Goal: Task Accomplishment & Management: Manage account settings

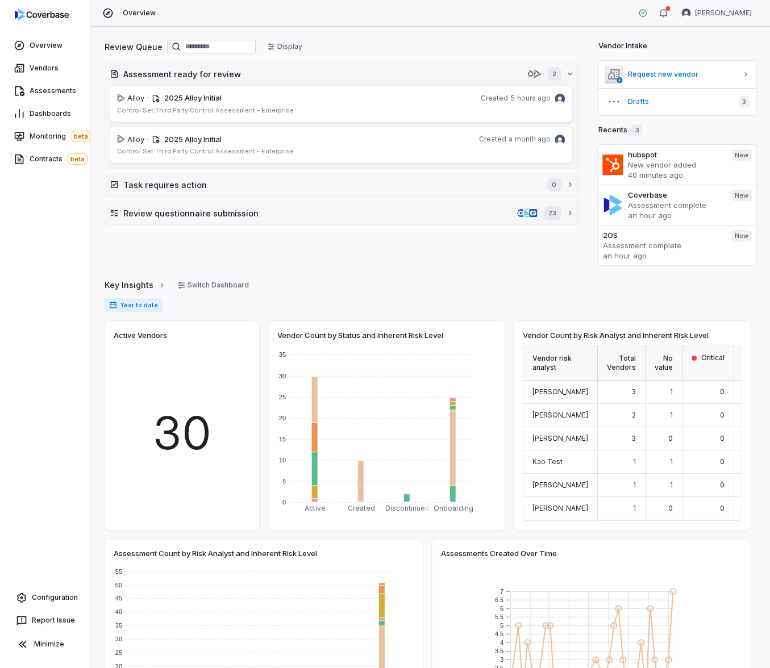
click at [727, 13] on html "Overview Vendors Assessments Dashboards Monitoring beta Contracts beta Configur…" at bounding box center [385, 334] width 770 height 668
click at [716, 105] on div "Log out" at bounding box center [709, 104] width 87 height 18
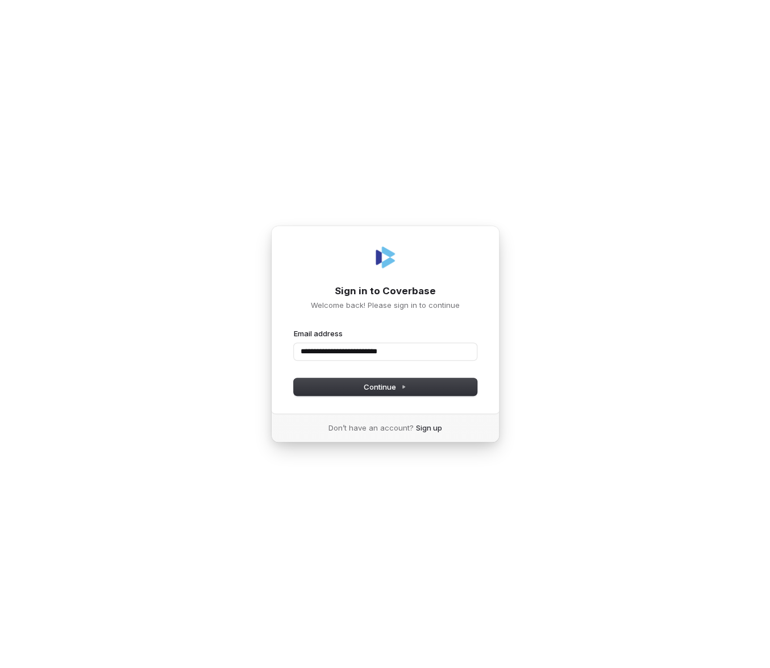
type input "**********"
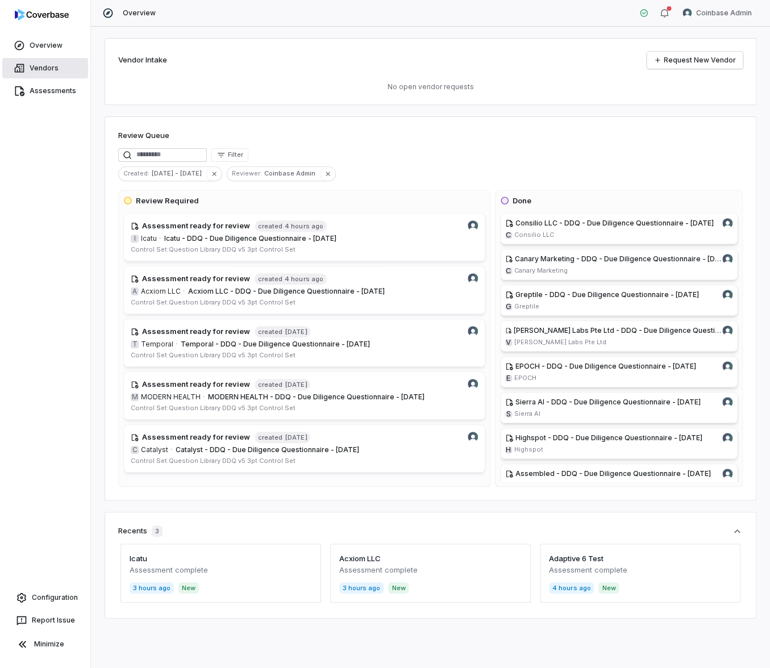
click at [76, 69] on link "Vendors" at bounding box center [45, 68] width 86 height 20
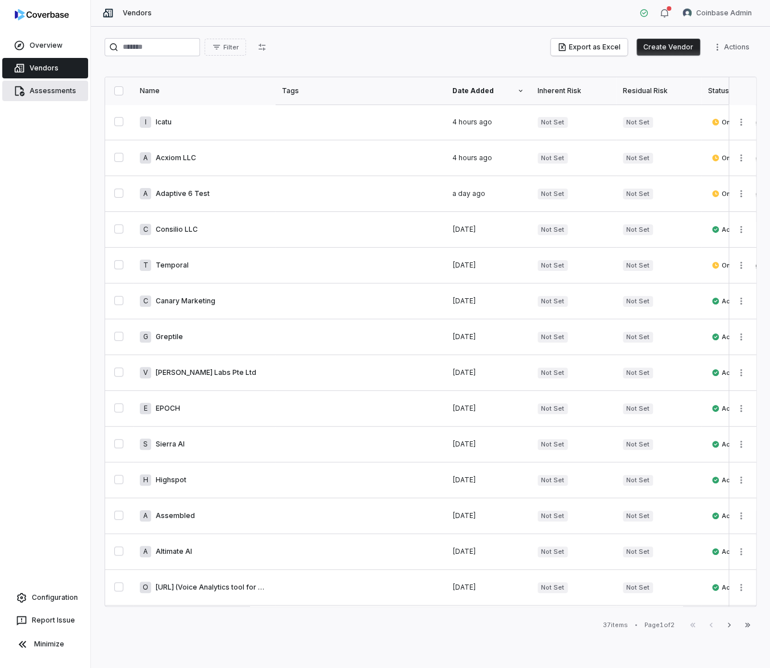
click at [62, 81] on link "Assessments" at bounding box center [45, 91] width 86 height 20
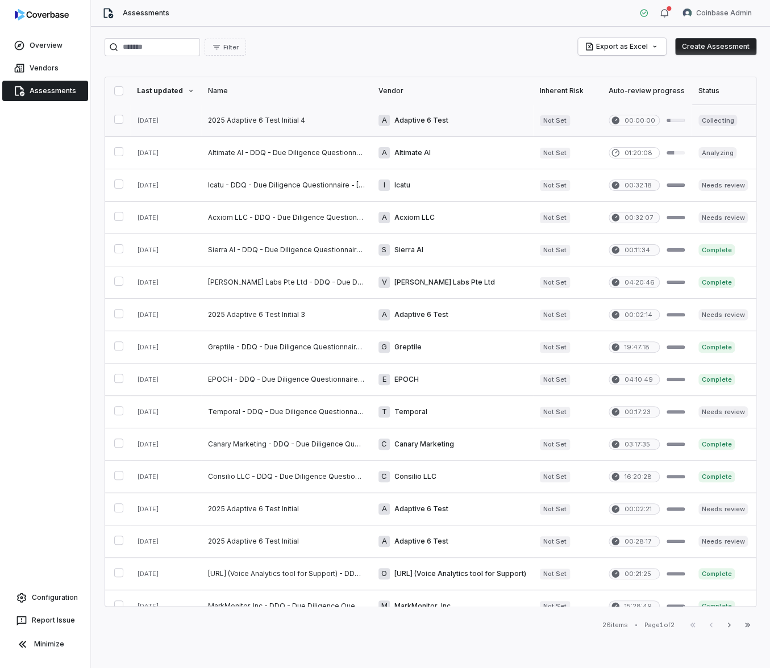
click at [306, 120] on link at bounding box center [286, 121] width 170 height 32
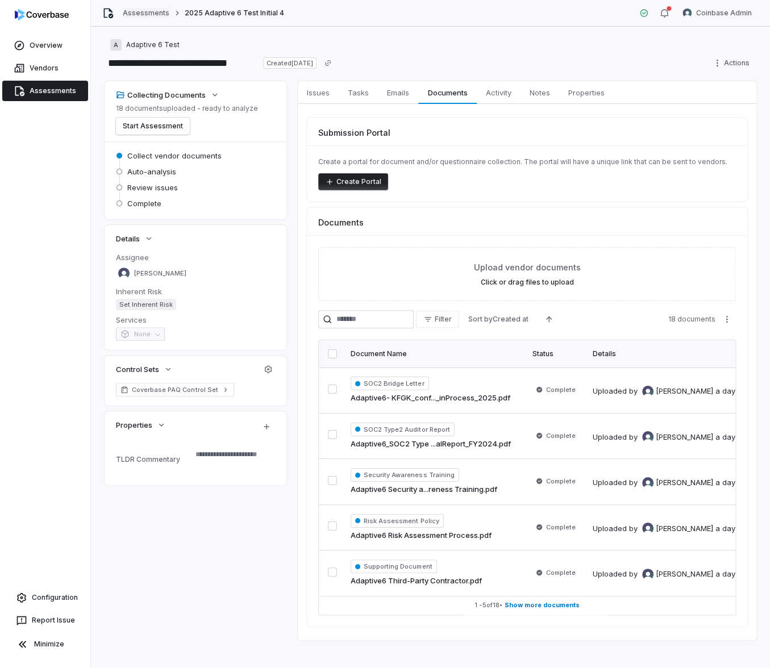
click at [157, 11] on link "Assessments" at bounding box center [146, 13] width 47 height 9
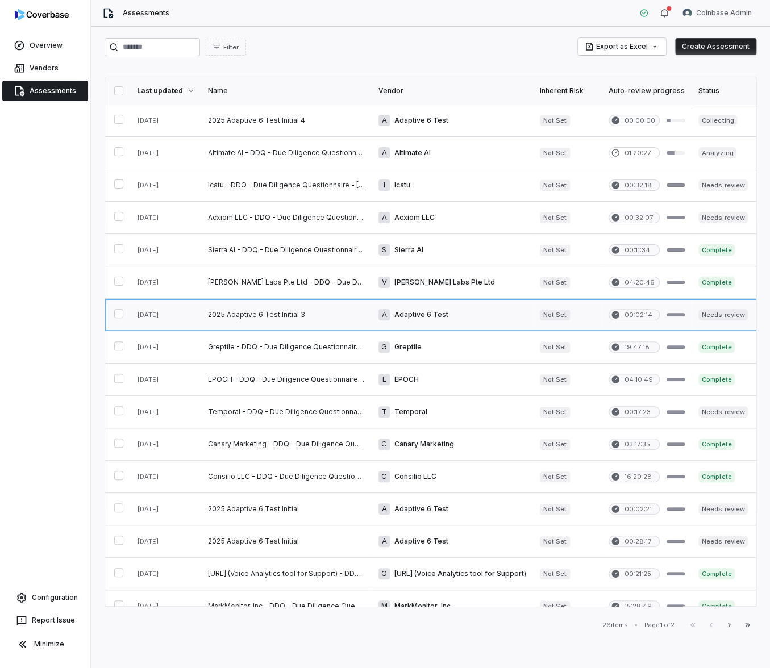
click at [306, 317] on link at bounding box center [286, 315] width 170 height 32
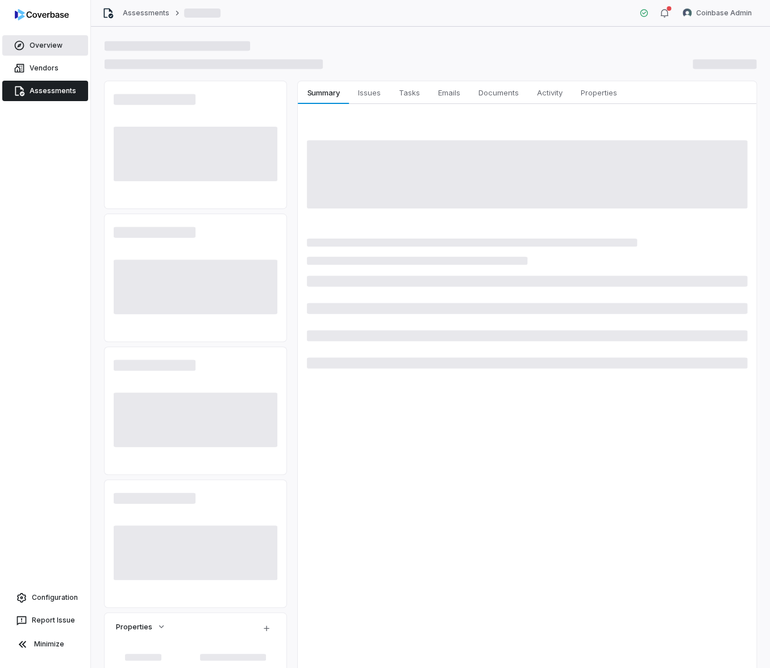
click at [36, 43] on span "Overview" at bounding box center [46, 45] width 33 height 9
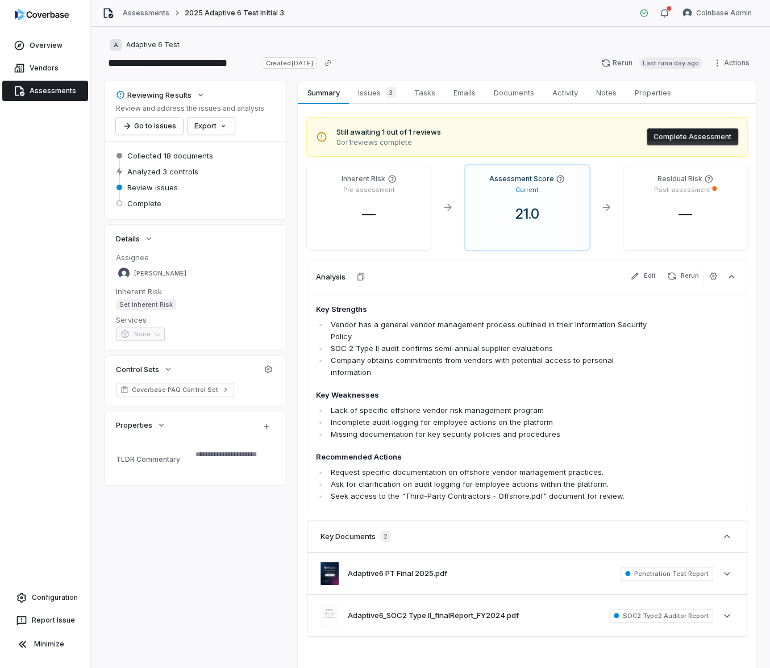
click at [148, 20] on div "Assessments 2025 Adaptive 6 Test Initial 3 Coinbase Admin" at bounding box center [430, 13] width 679 height 27
click at [147, 16] on link "Assessments" at bounding box center [146, 13] width 47 height 9
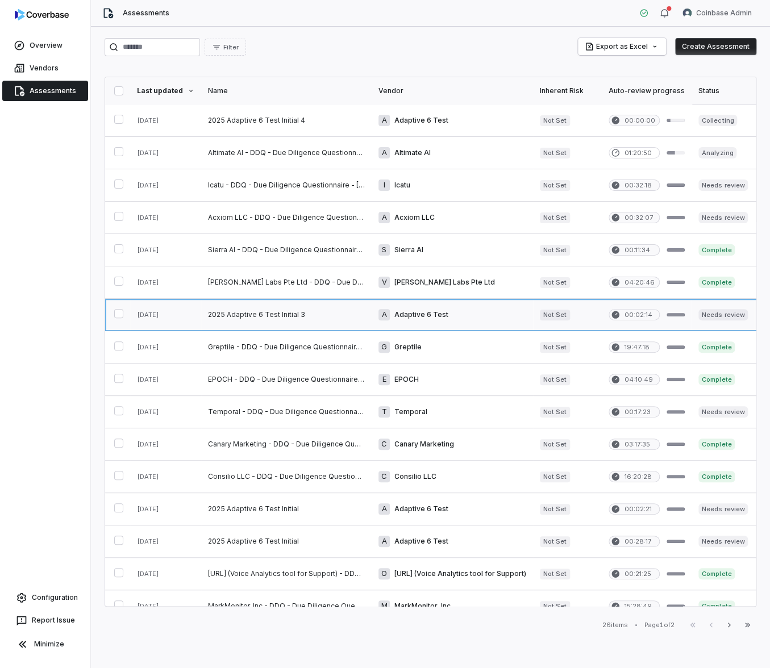
click at [303, 312] on link at bounding box center [286, 315] width 170 height 32
type textarea "*"
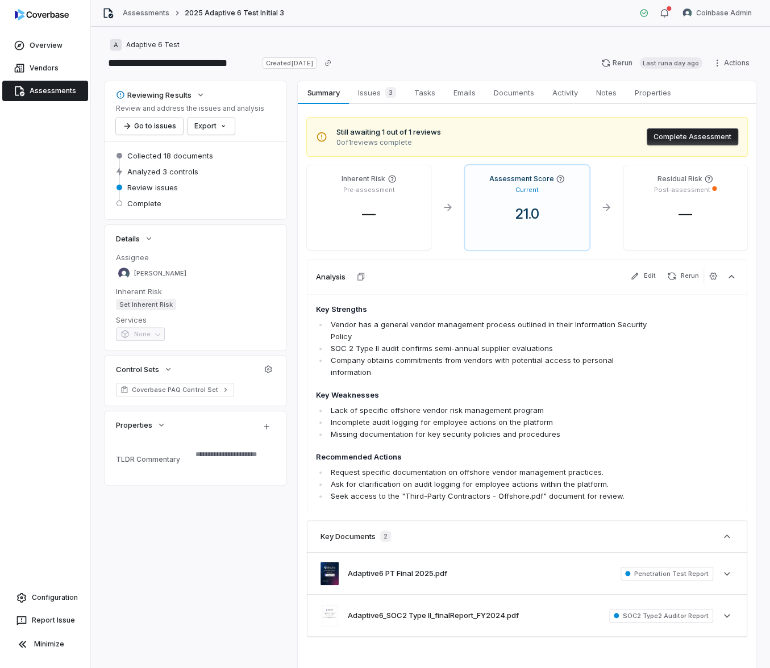
click at [577, 428] on li "Missing documentation for key security policies and procedures" at bounding box center [491, 434] width 326 height 12
click at [186, 389] on span "Coverbase PAQ Control Set" at bounding box center [175, 389] width 86 height 9
click at [287, 198] on div "Reviewing Results Review and address the issues and analysis Go to issues Expor…" at bounding box center [431, 379] width 652 height 597
drag, startPoint x: 235, startPoint y: 390, endPoint x: 132, endPoint y: 387, distance: 102.9
click at [132, 387] on div "Coverbase PAQ Control Set" at bounding box center [195, 390] width 159 height 14
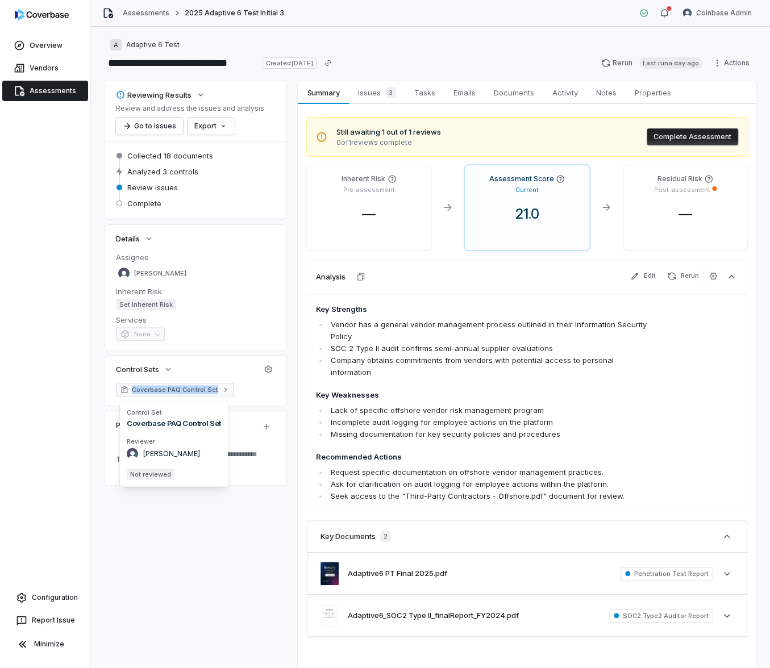
copy span "Coverbase PAQ Control Set"
type textarea "*"
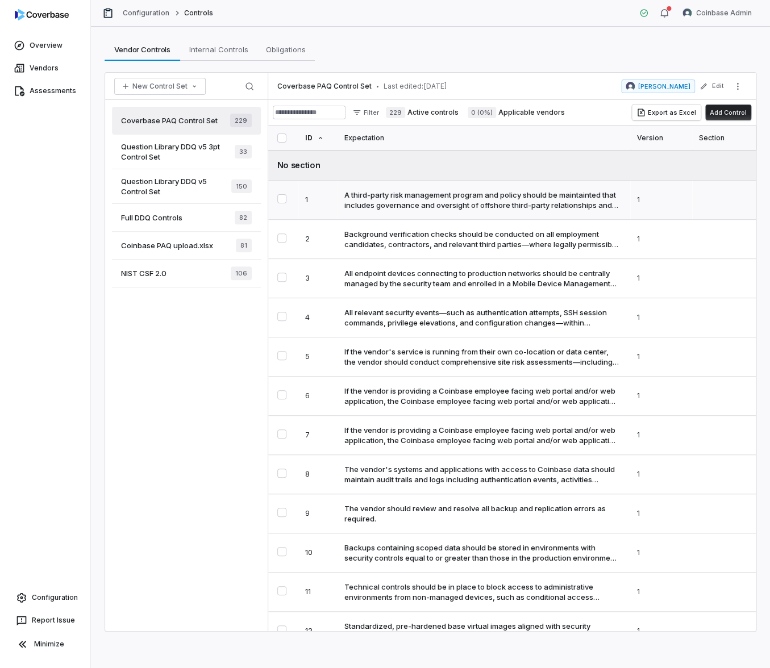
click at [486, 193] on div "A third-party risk management program and policy should be maintainted that inc…" at bounding box center [481, 200] width 274 height 20
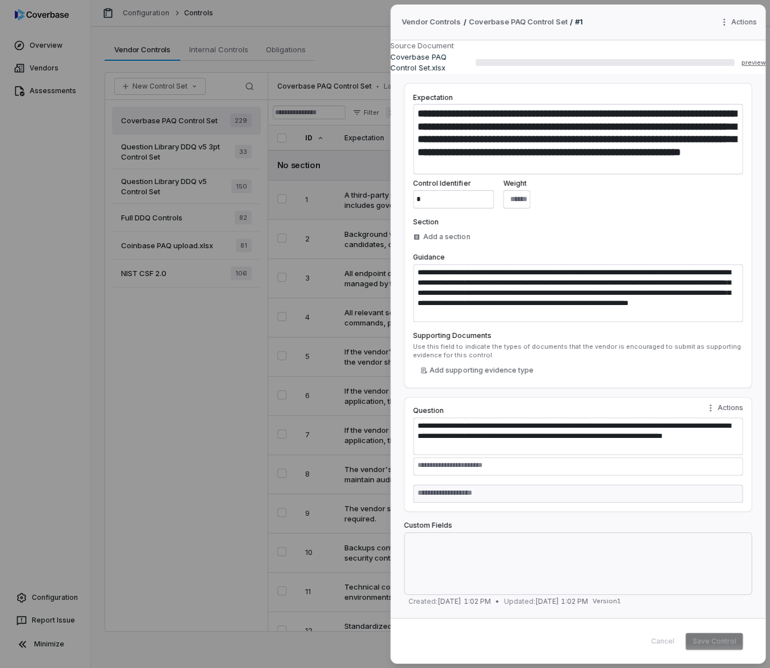
type textarea "*"
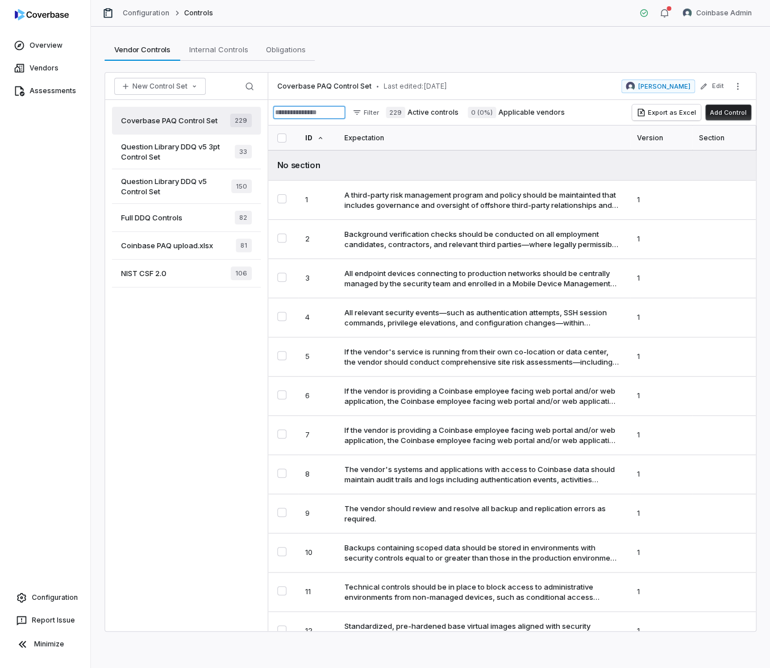
click at [302, 113] on input at bounding box center [309, 113] width 73 height 14
paste input "**********"
type input "**********"
click at [201, 118] on span "Coverbase PAQ Control Set" at bounding box center [169, 120] width 97 height 10
click at [742, 85] on button "More actions" at bounding box center [737, 86] width 18 height 17
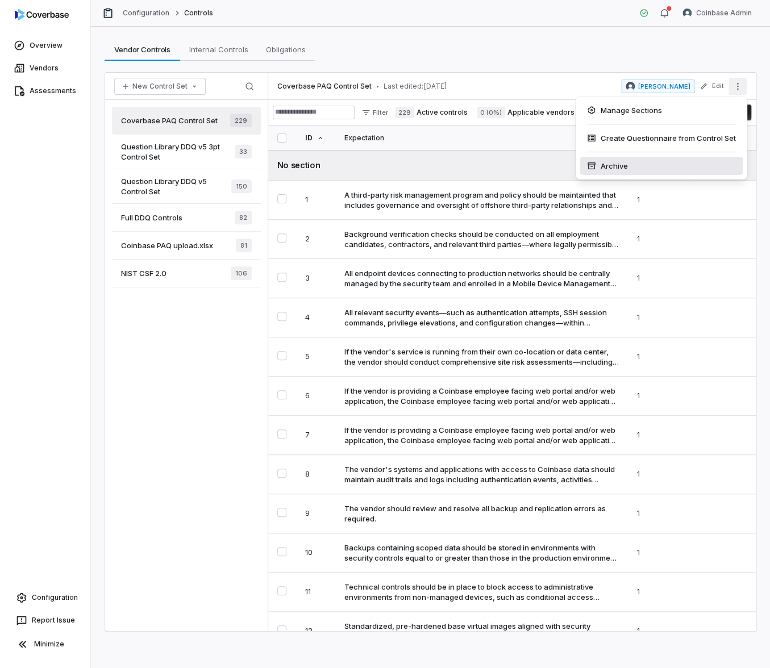
click at [695, 161] on div "Archive" at bounding box center [661, 166] width 162 height 18
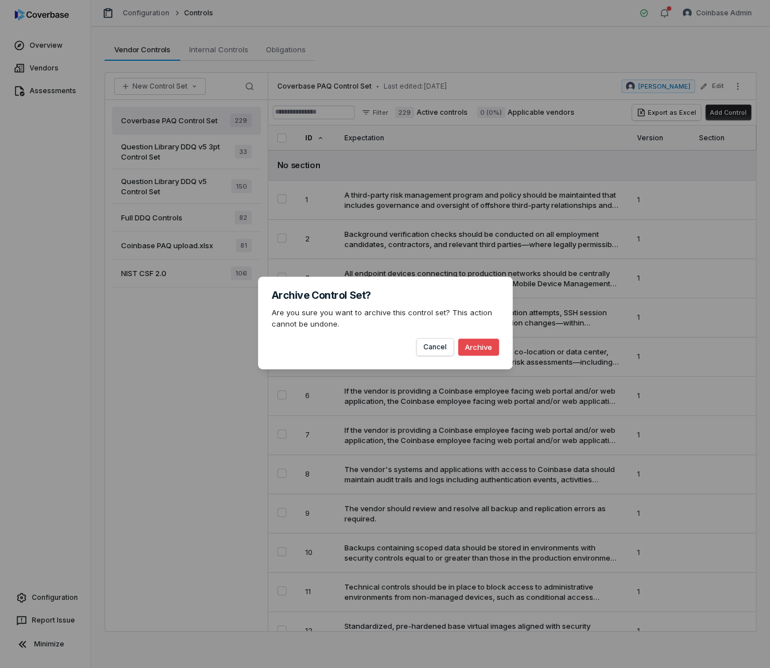
click at [485, 348] on button "Archive" at bounding box center [478, 347] width 41 height 17
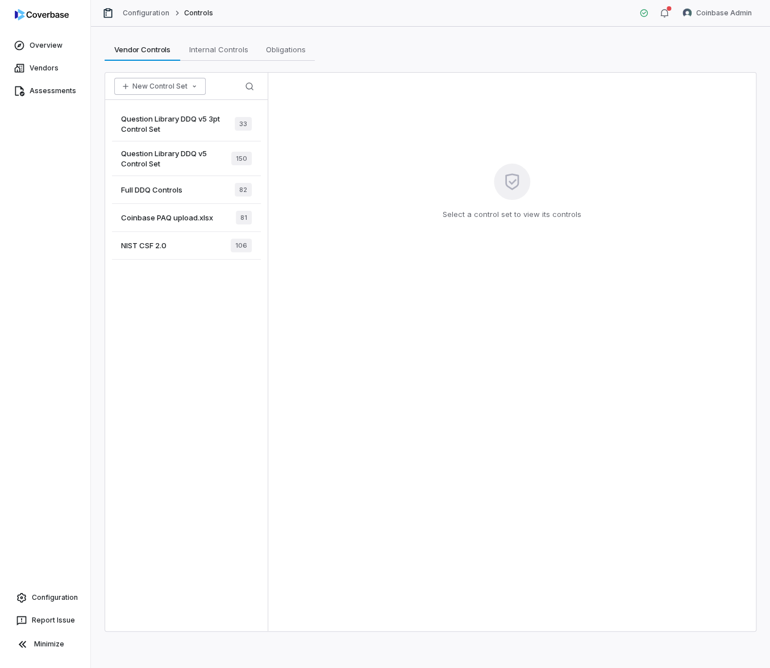
click at [177, 89] on button "New Control Set" at bounding box center [159, 86] width 91 height 17
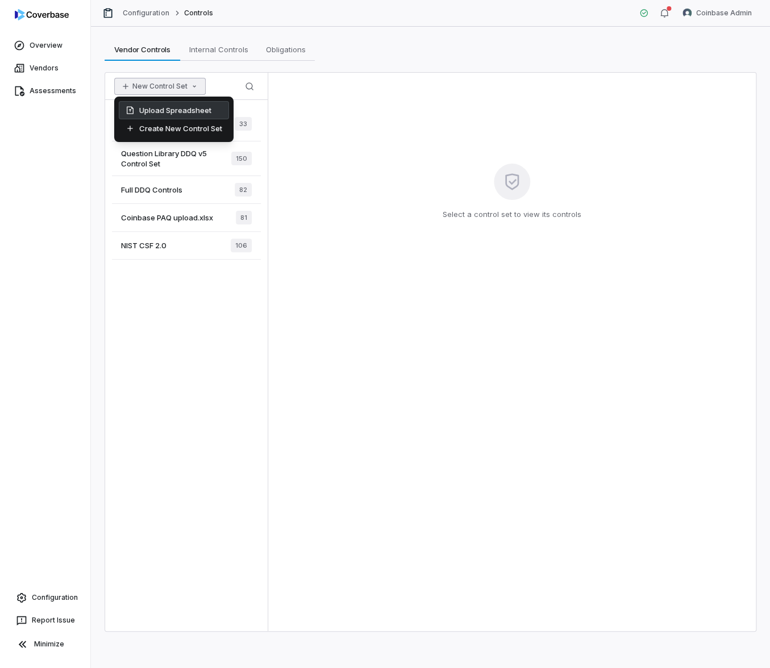
click at [181, 116] on div "Upload Spreadsheet" at bounding box center [174, 110] width 110 height 18
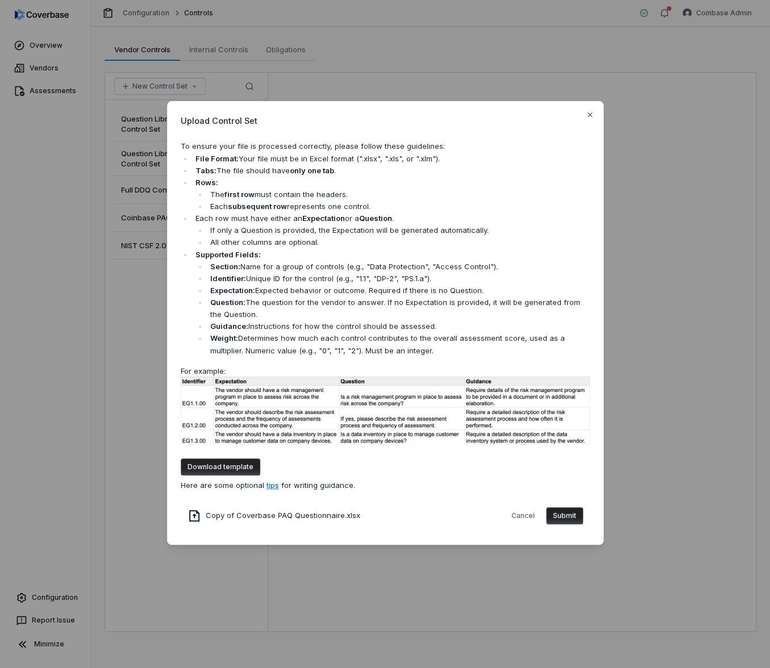
click at [561, 515] on button "Submit" at bounding box center [564, 515] width 37 height 17
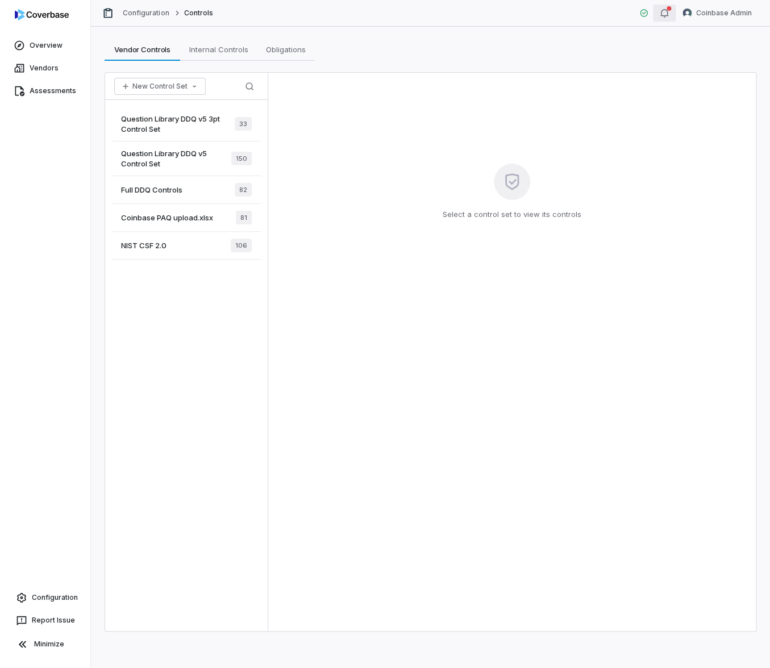
click at [666, 14] on icon "button" at bounding box center [664, 13] width 9 height 9
click at [151, 87] on button "New Control Set" at bounding box center [159, 86] width 91 height 17
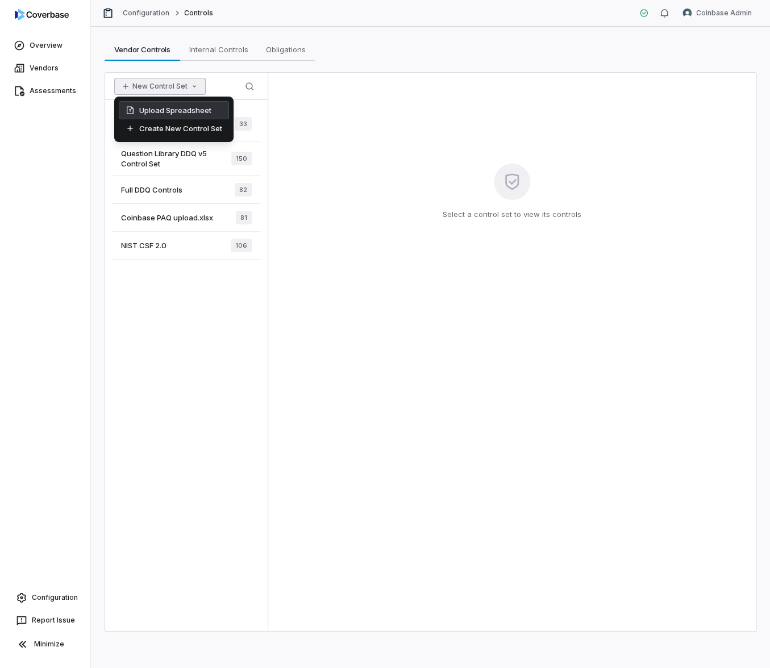
click at [155, 109] on div "Upload Spreadsheet" at bounding box center [174, 110] width 110 height 18
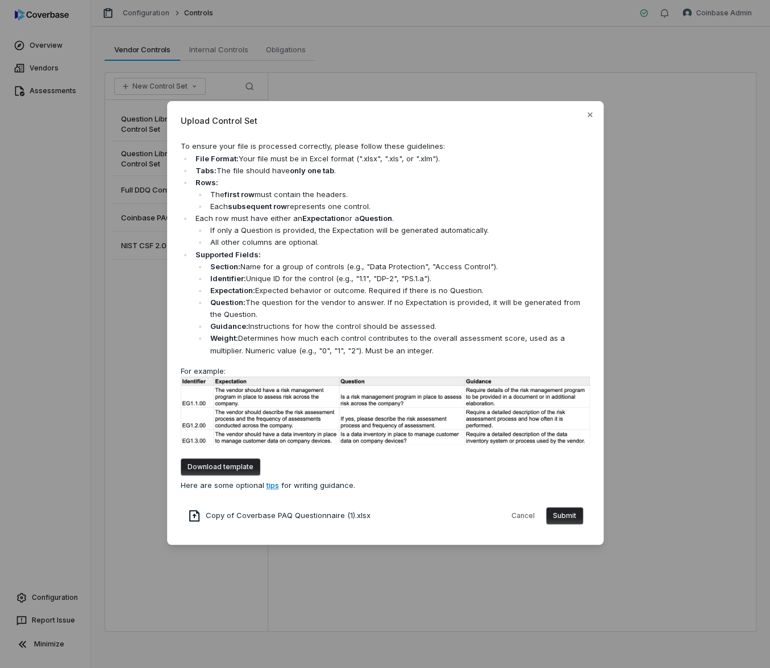
click at [561, 515] on button "Submit" at bounding box center [564, 515] width 37 height 17
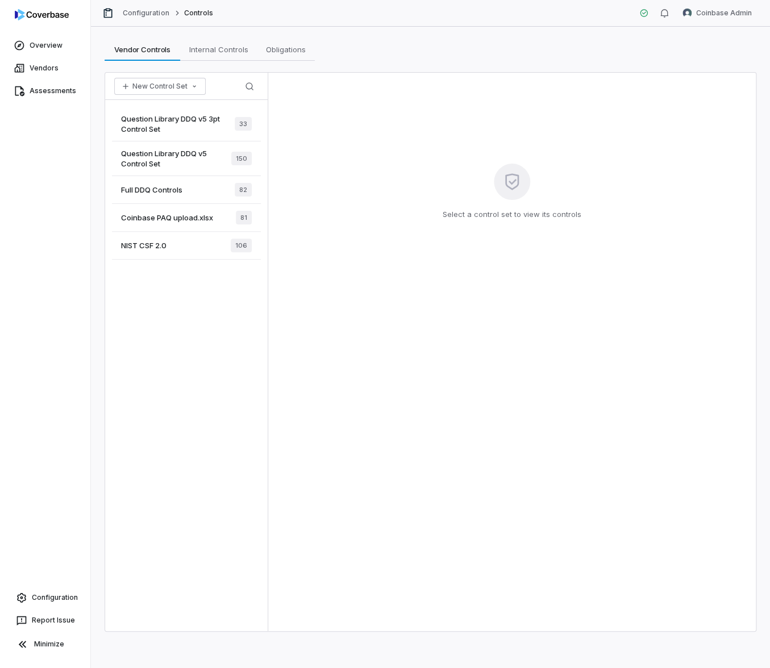
click at [393, 152] on div "Select a control set to view its controls" at bounding box center [511, 352] width 487 height 559
click at [392, 144] on div "Select a control set to view its controls" at bounding box center [511, 352] width 487 height 559
click at [492, 103] on div "Select a control set to view its controls" at bounding box center [511, 352] width 487 height 559
click at [172, 124] on span "Copy of Coverbase PAQ Questionnaire (1)" at bounding box center [175, 124] width 109 height 20
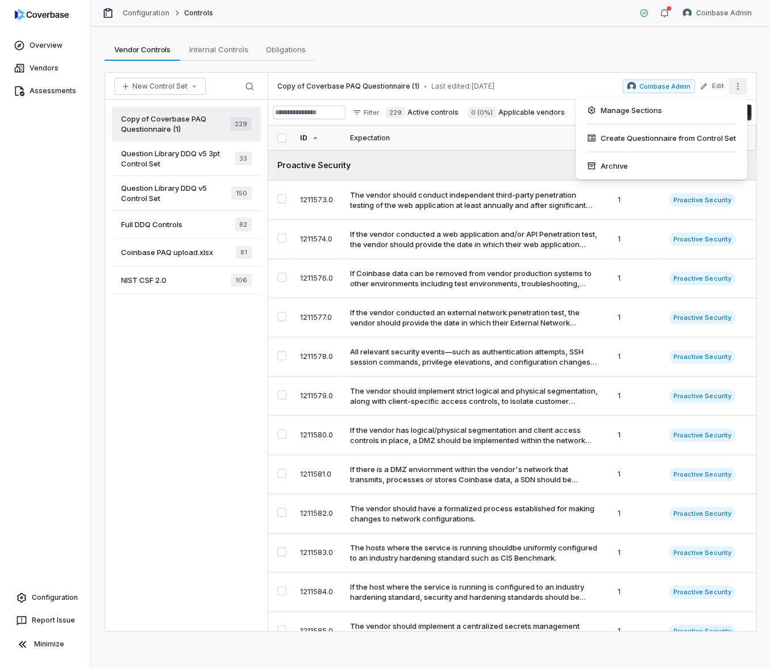
click at [741, 82] on icon "More actions" at bounding box center [737, 86] width 9 height 9
click at [682, 166] on div "Archive" at bounding box center [661, 166] width 162 height 18
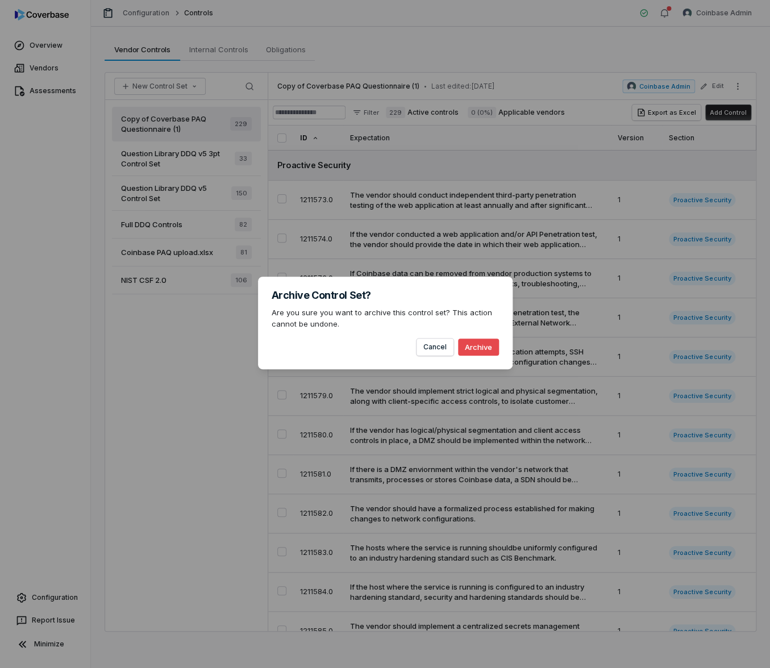
click at [479, 339] on button "Archive" at bounding box center [478, 347] width 41 height 17
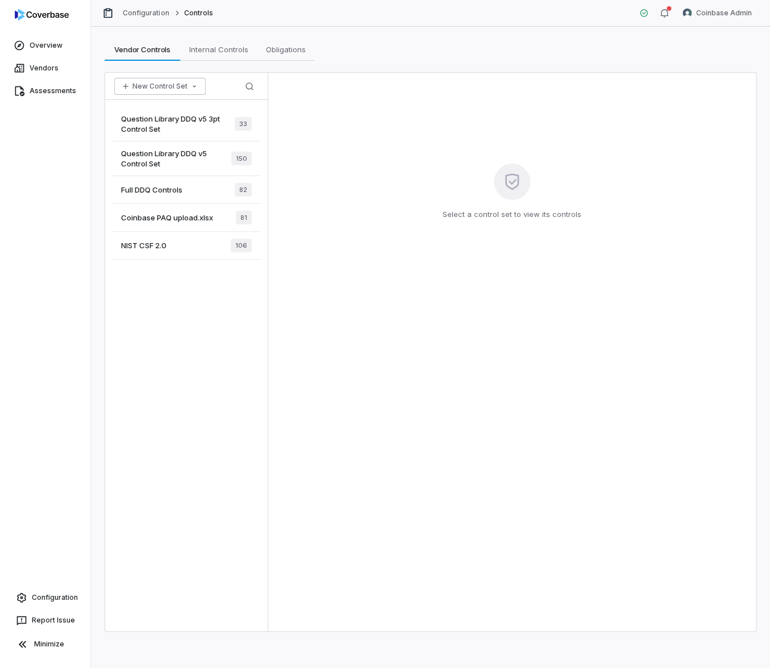
click at [155, 84] on button "New Control Set" at bounding box center [159, 86] width 91 height 17
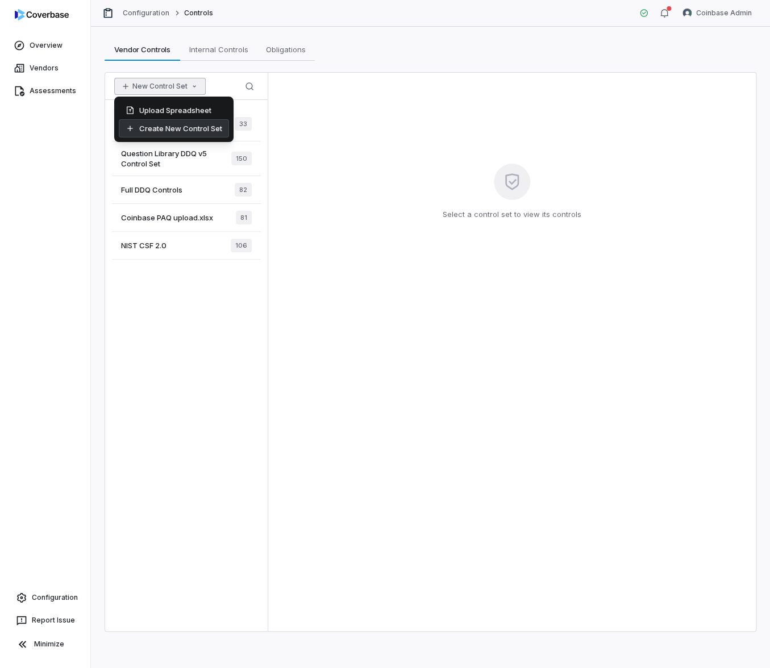
click at [176, 115] on div "Upload Spreadsheet" at bounding box center [174, 110] width 110 height 18
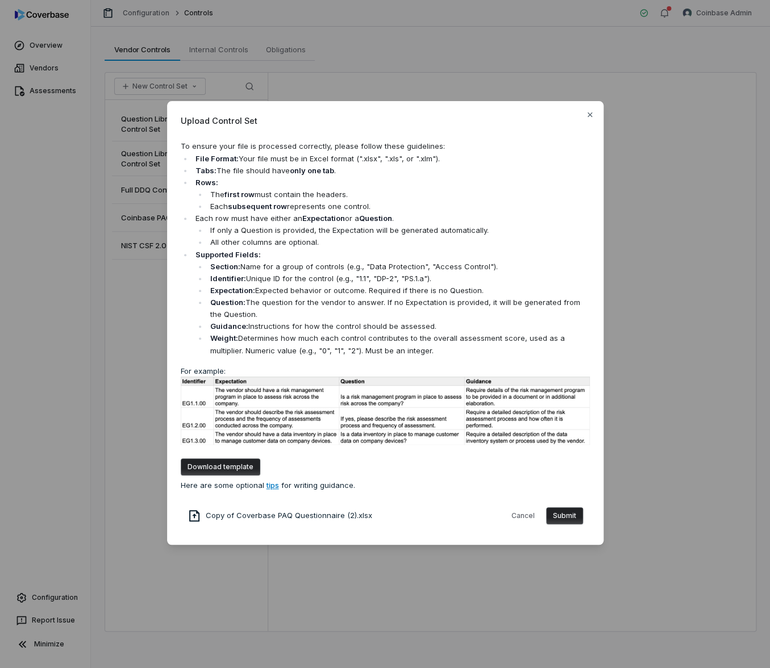
click at [573, 515] on button "Submit" at bounding box center [564, 515] width 37 height 17
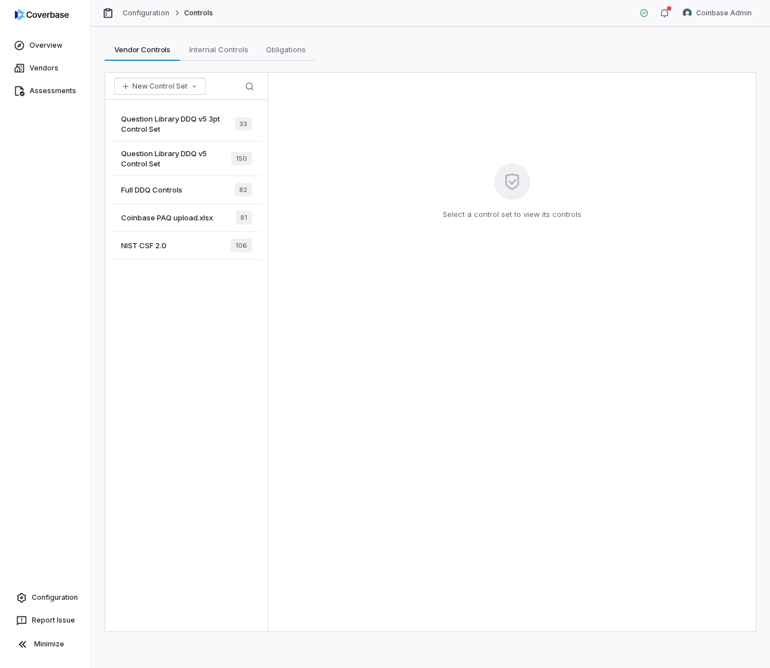
click at [410, 297] on div "Select a control set to view its controls" at bounding box center [511, 352] width 487 height 559
click at [216, 132] on span "Copy of Coverbase PAQ Questionnaire (2)" at bounding box center [175, 124] width 109 height 20
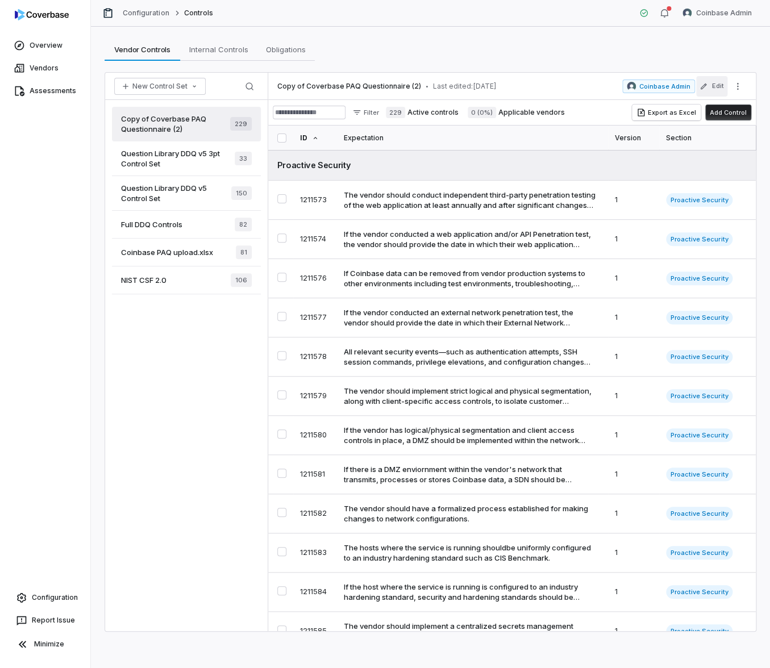
click at [716, 86] on button "Edit" at bounding box center [711, 86] width 31 height 20
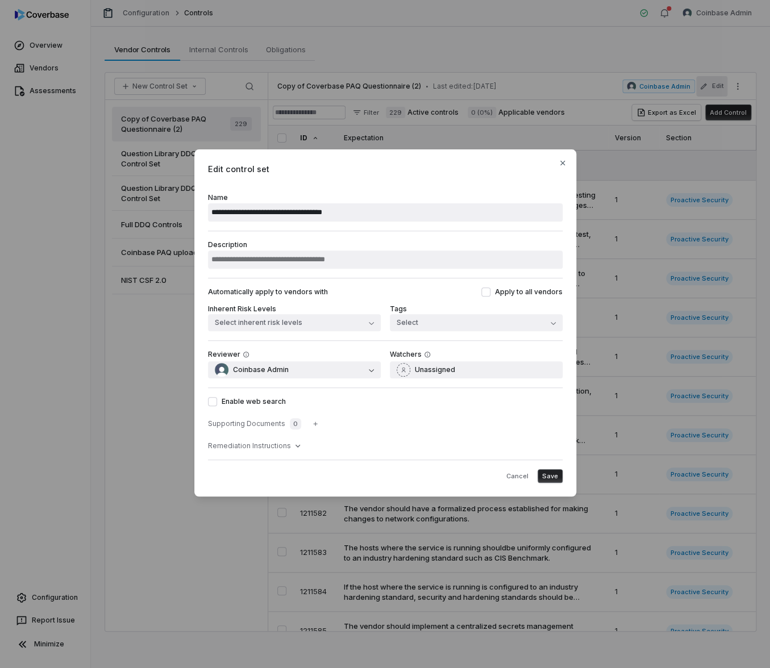
click at [419, 213] on input "**********" at bounding box center [385, 212] width 355 height 18
paste input
type input "**********"
click at [552, 474] on span "Save" at bounding box center [550, 476] width 16 height 9
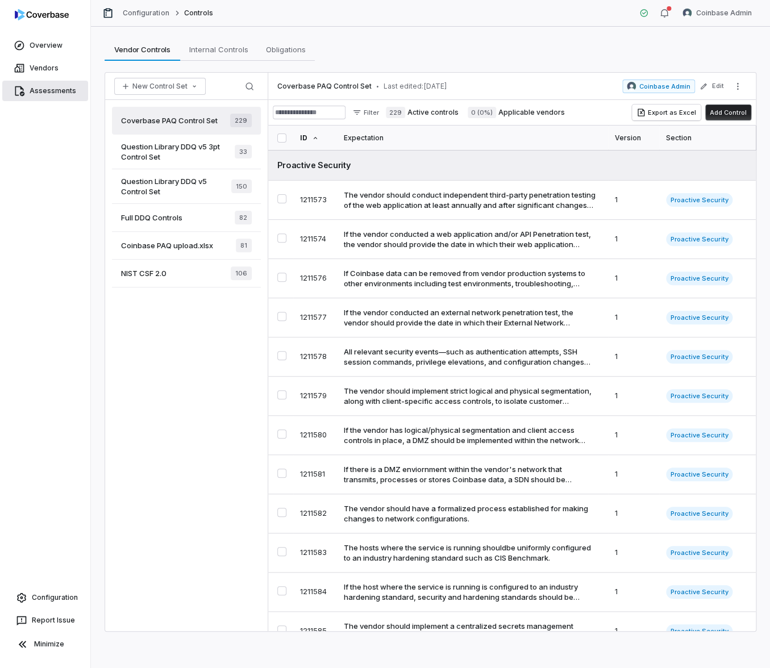
click at [57, 90] on span "Assessments" at bounding box center [53, 90] width 47 height 9
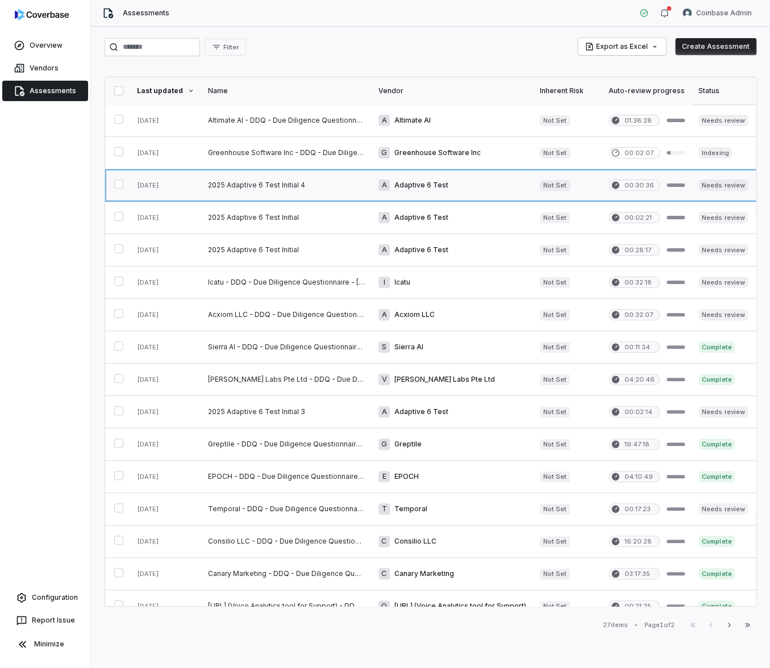
click at [281, 182] on link at bounding box center [286, 185] width 170 height 32
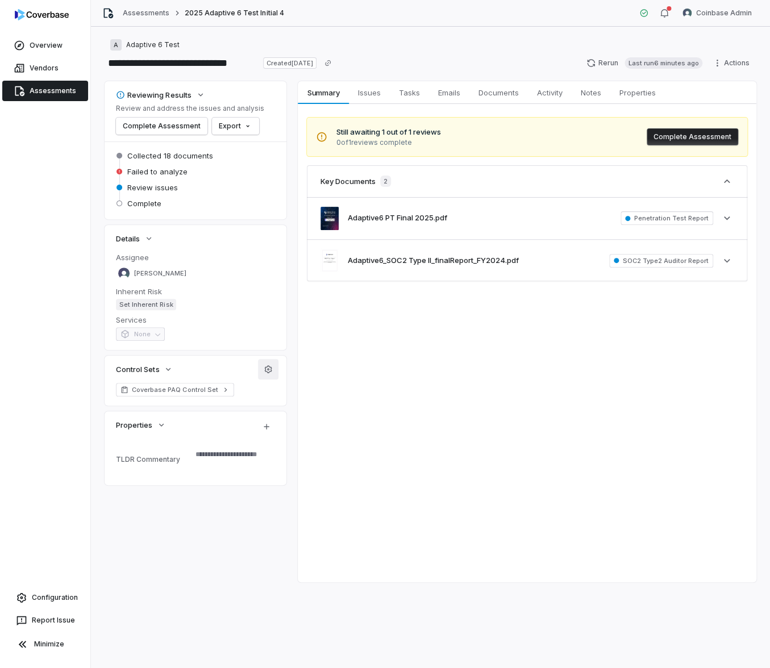
click at [272, 366] on icon "button" at bounding box center [268, 369] width 9 height 9
click at [372, 87] on span "Issues" at bounding box center [369, 92] width 32 height 15
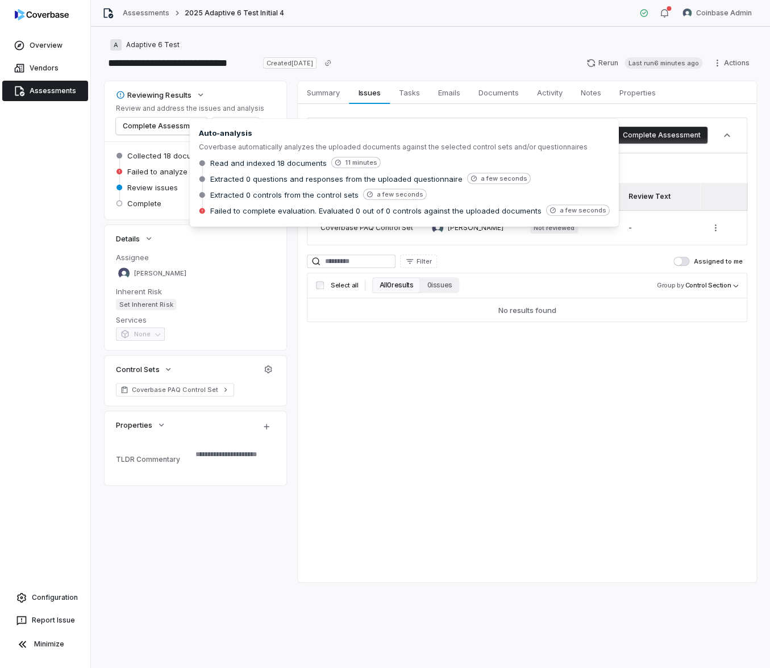
click at [213, 266] on div "Alice Sun" at bounding box center [195, 273] width 159 height 17
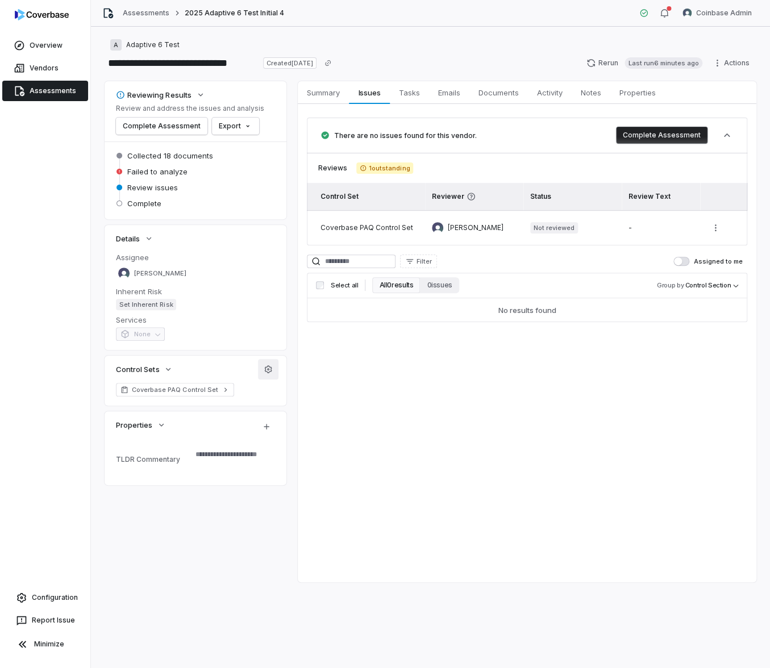
click at [268, 370] on icon "button" at bounding box center [268, 369] width 9 height 9
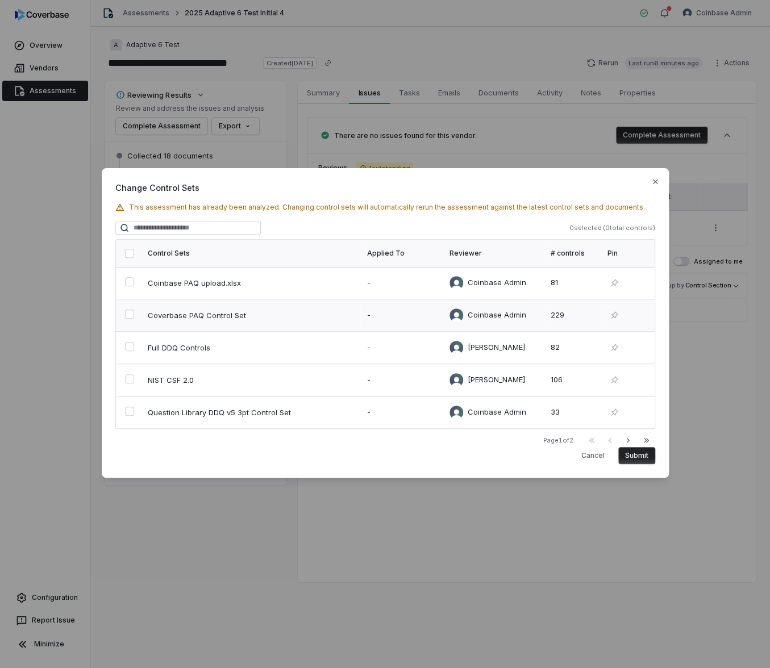
click at [195, 315] on span "Coverbase PAQ Control Set" at bounding box center [239, 315] width 182 height 10
click at [633, 455] on button "Submit" at bounding box center [636, 455] width 37 height 17
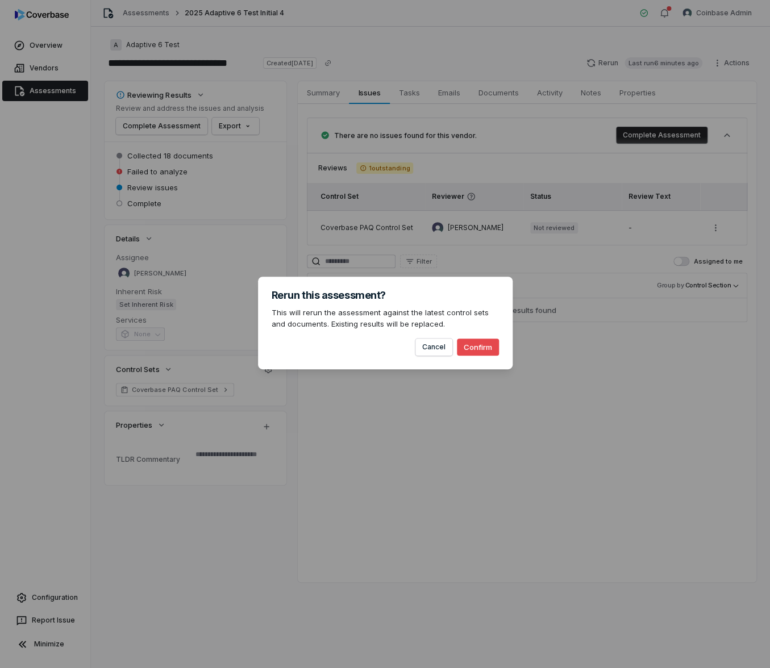
click at [477, 349] on button "Confirm" at bounding box center [478, 347] width 42 height 17
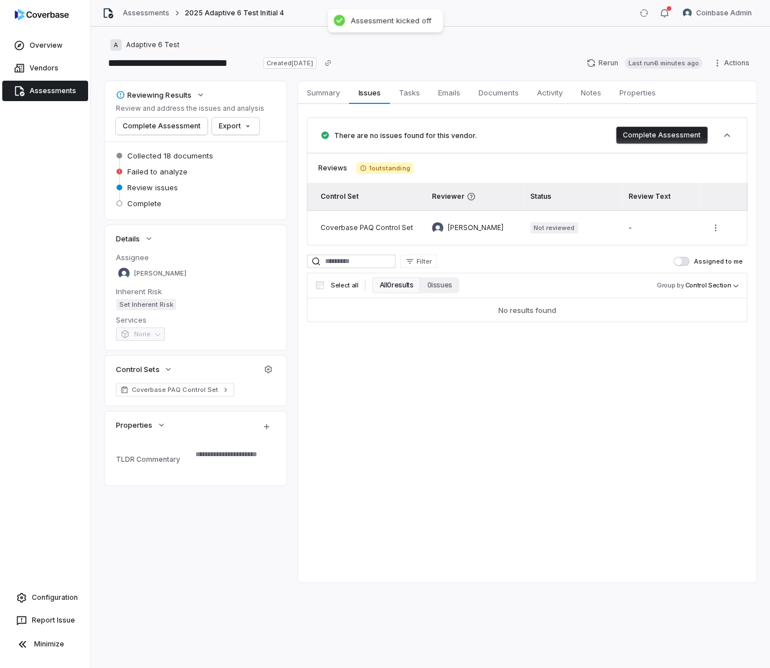
click at [392, 341] on div "Summary Summary Issues Issues Tasks Tasks Emails Emails Documents Documents Act…" at bounding box center [527, 331] width 459 height 501
click at [157, 387] on span "Coverbase PAQ Control Set" at bounding box center [175, 389] width 86 height 9
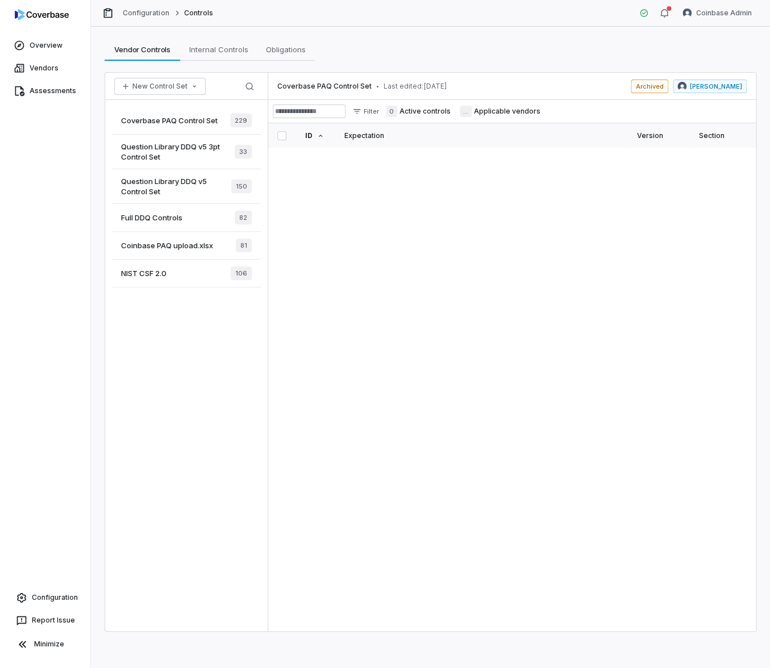
click at [339, 242] on div "Coverbase PAQ Control Set • Last edited: Sep 9, 2025 Archived Alice Sun Filter …" at bounding box center [511, 352] width 487 height 559
click at [318, 237] on div "Coverbase PAQ Control Set • Last edited: Sep 9, 2025 Archived Alice Sun Filter …" at bounding box center [511, 352] width 487 height 559
drag, startPoint x: 324, startPoint y: 223, endPoint x: 320, endPoint y: 211, distance: 12.6
click at [324, 222] on div "Coverbase PAQ Control Set • Last edited: Sep 9, 2025 Archived Alice Sun Filter …" at bounding box center [511, 352] width 487 height 559
drag, startPoint x: 306, startPoint y: 184, endPoint x: 301, endPoint y: 171, distance: 13.7
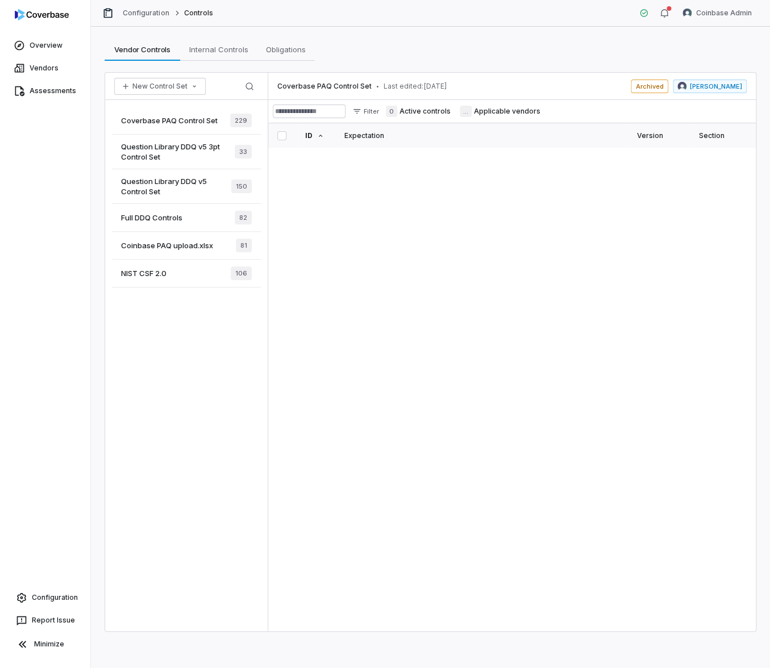
click at [306, 184] on div "Coverbase PAQ Control Set • Last edited: Sep 9, 2025 Archived Alice Sun Filter …" at bounding box center [511, 352] width 487 height 559
click at [152, 123] on span "Coverbase PAQ Control Set" at bounding box center [169, 120] width 97 height 10
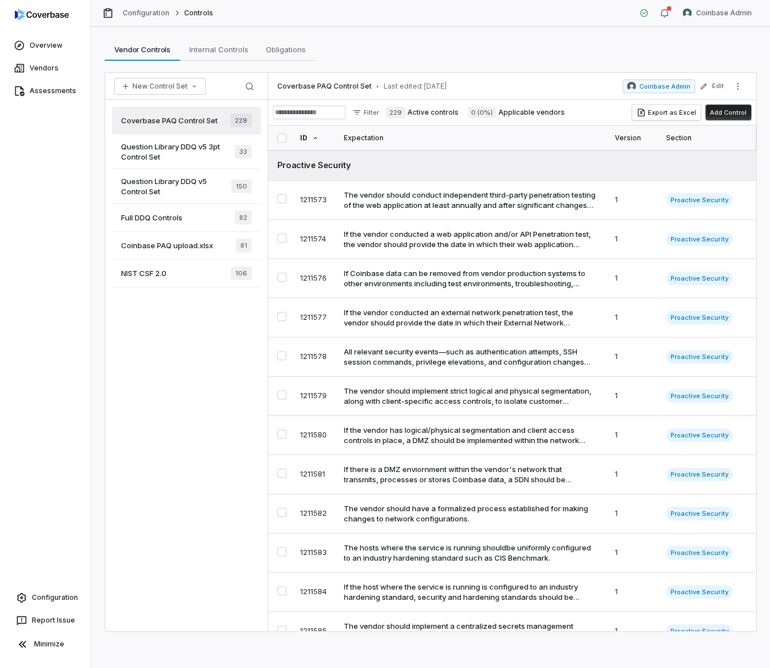
click at [175, 119] on span "Coverbase PAQ Control Set" at bounding box center [169, 120] width 97 height 10
click at [69, 81] on link "Assessments" at bounding box center [45, 91] width 86 height 20
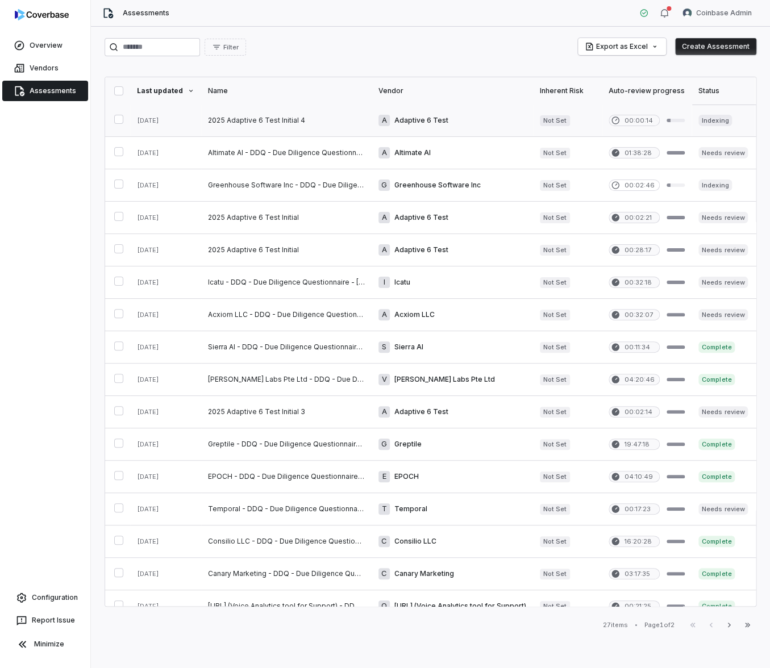
click at [305, 122] on link at bounding box center [286, 121] width 170 height 32
type textarea "*"
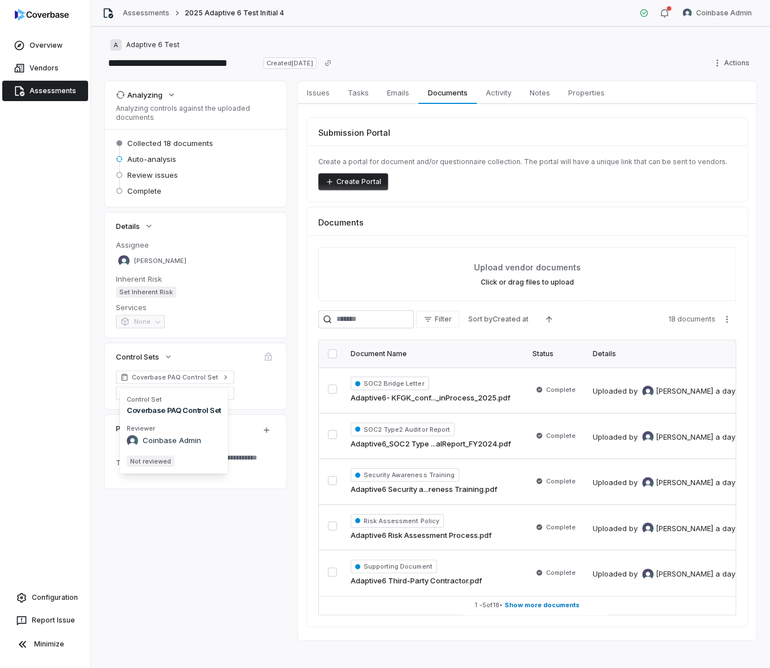
click at [253, 398] on div "Coverbase PAQ Control Set" at bounding box center [195, 393] width 159 height 14
click at [274, 357] on span at bounding box center [268, 357] width 14 height 14
click at [256, 357] on div "Control Sets" at bounding box center [196, 356] width 182 height 27
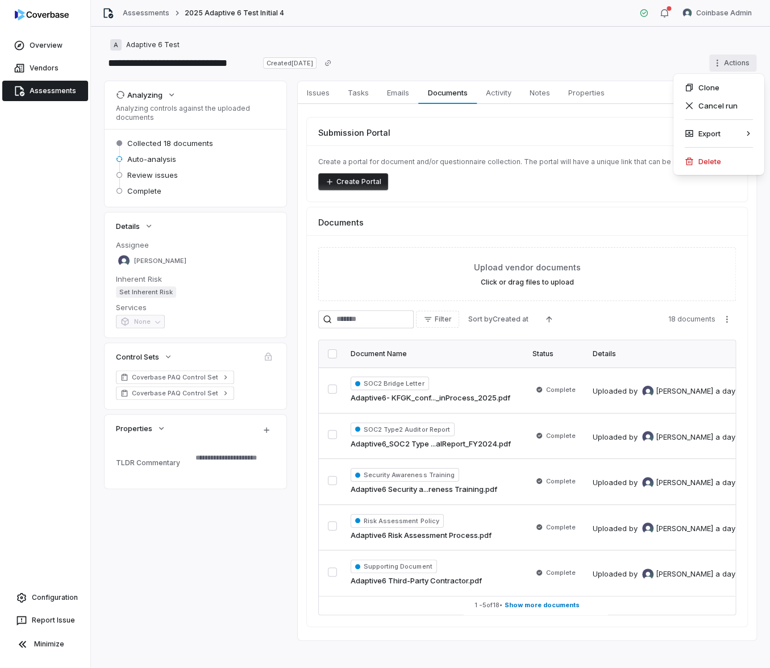
click at [730, 59] on html "**********" at bounding box center [385, 334] width 770 height 668
click at [716, 101] on div "Cancel run" at bounding box center [719, 106] width 82 height 18
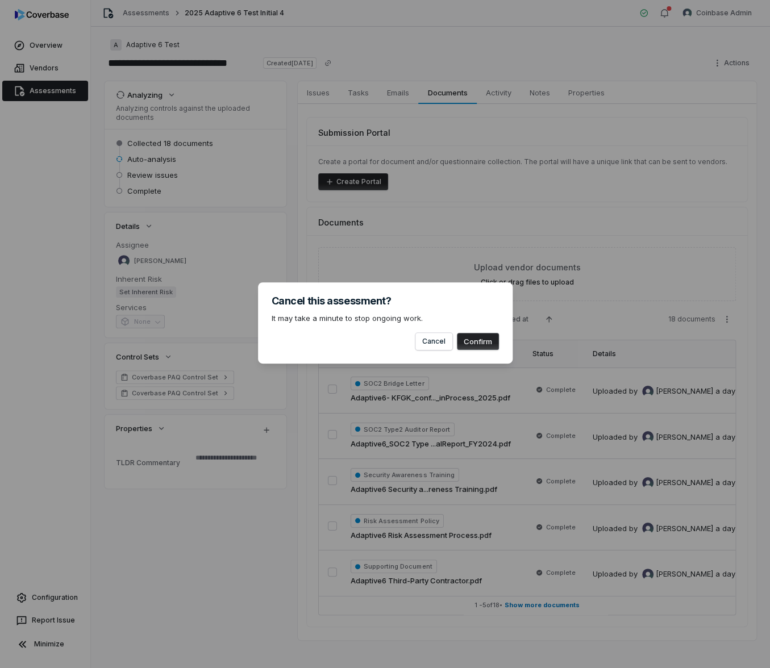
click at [484, 337] on button "Confirm" at bounding box center [478, 341] width 42 height 17
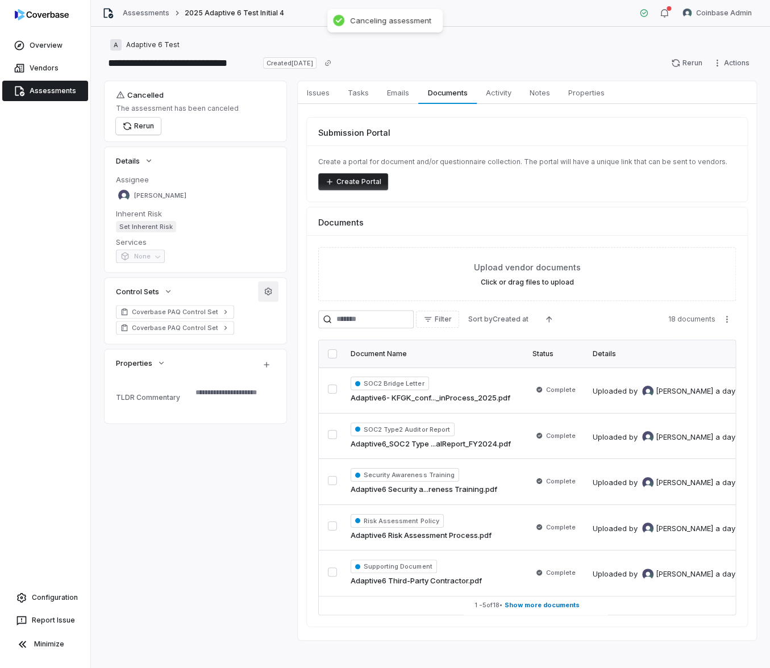
click at [271, 296] on button "button" at bounding box center [268, 291] width 20 height 20
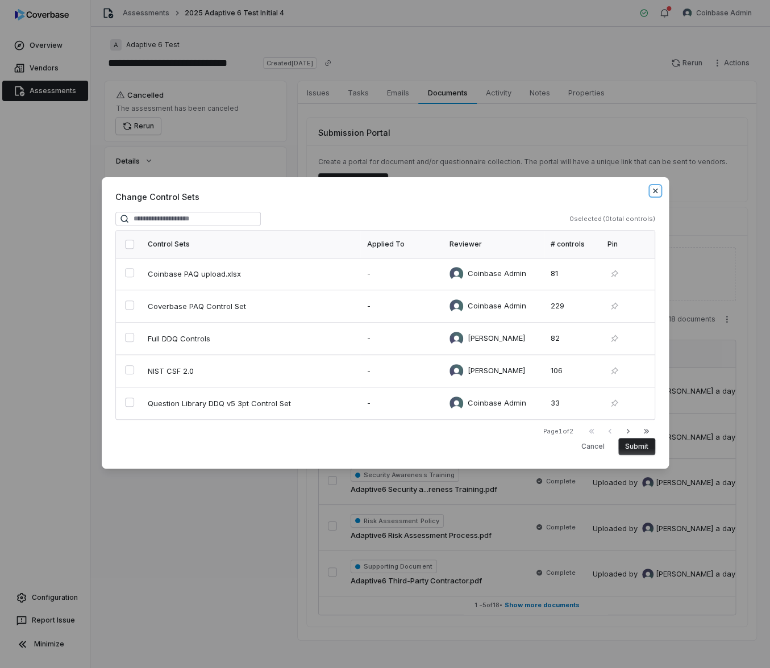
click at [655, 193] on icon "button" at bounding box center [655, 190] width 9 height 9
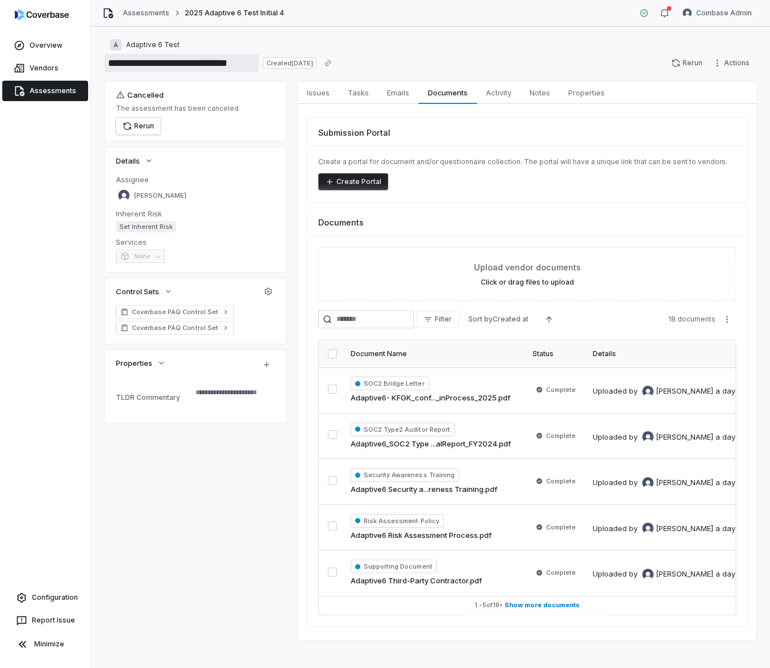
click at [236, 64] on input "**********" at bounding box center [182, 63] width 154 height 18
click at [409, 32] on div "**********" at bounding box center [430, 347] width 679 height 641
click at [265, 294] on icon "button" at bounding box center [268, 291] width 9 height 9
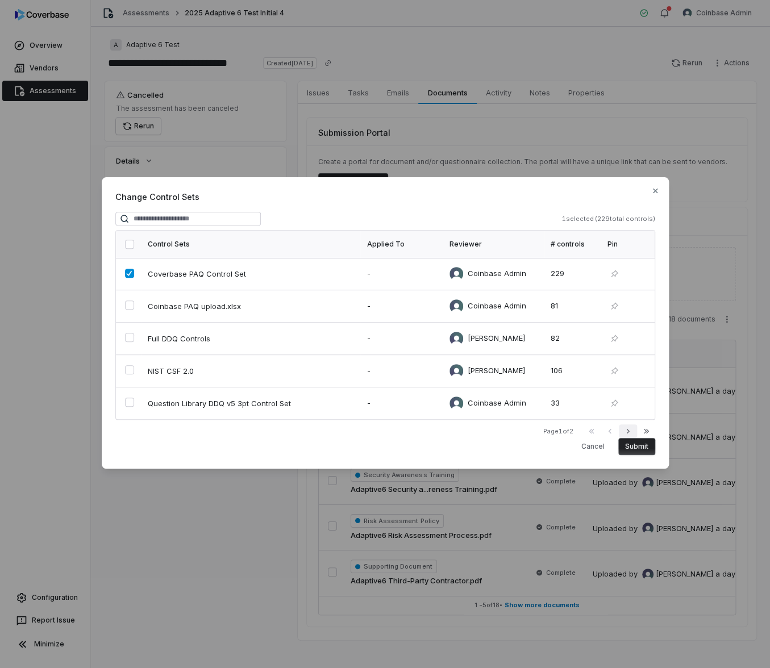
click at [627, 435] on icon "button" at bounding box center [627, 431] width 9 height 9
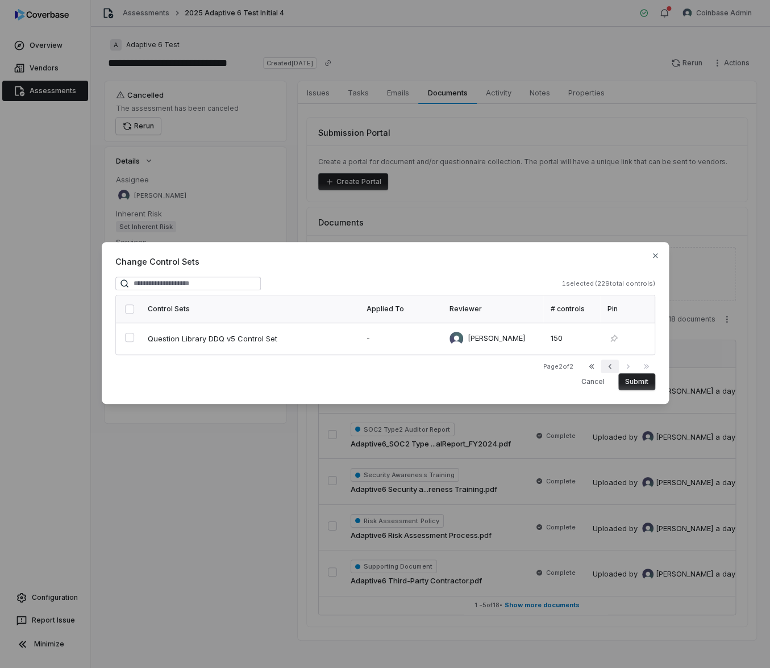
click at [613, 362] on icon "button" at bounding box center [609, 366] width 9 height 9
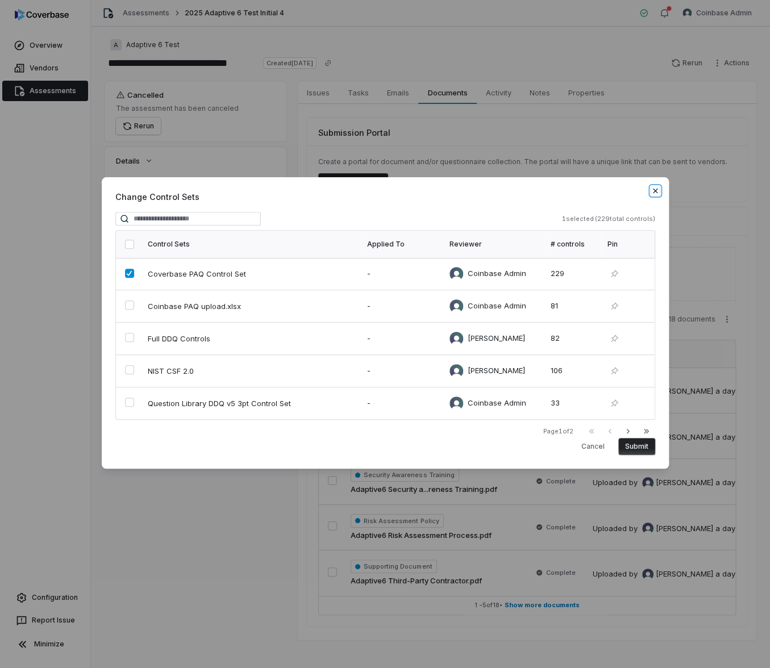
click at [658, 187] on icon "button" at bounding box center [655, 190] width 9 height 9
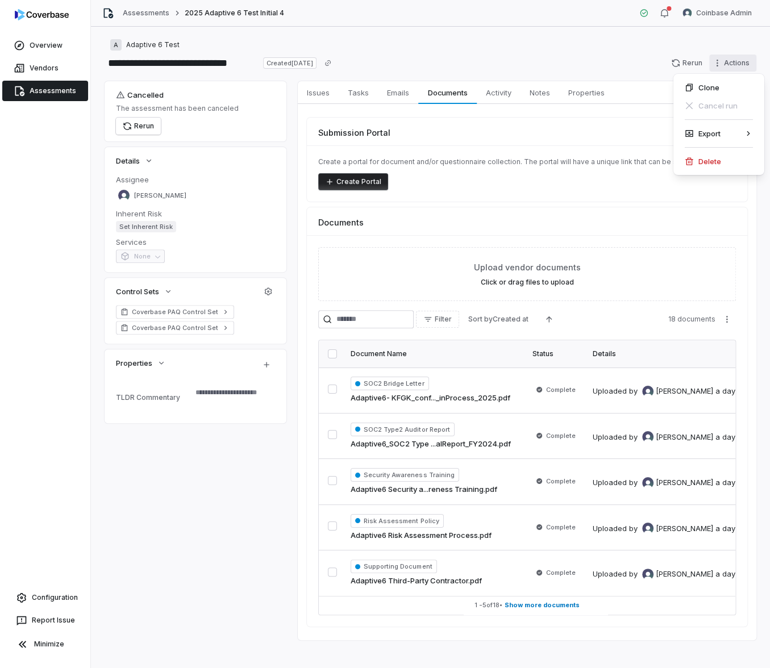
click at [722, 57] on html "**********" at bounding box center [385, 334] width 770 height 668
click at [161, 67] on html "**********" at bounding box center [385, 334] width 770 height 668
click at [161, 67] on input "**********" at bounding box center [182, 63] width 154 height 18
click at [729, 64] on html "**********" at bounding box center [385, 334] width 770 height 668
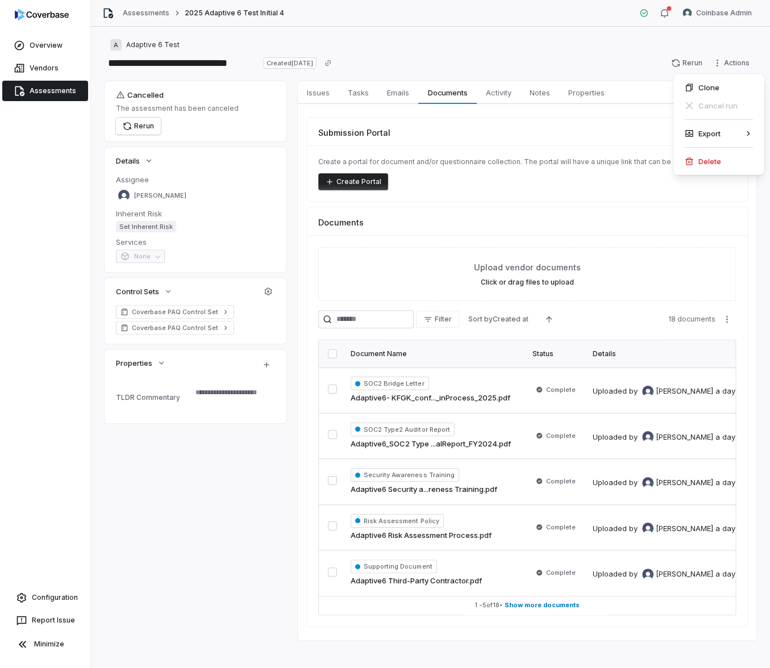
click at [474, 120] on html "**********" at bounding box center [385, 334] width 770 height 668
click at [506, 87] on span "Activity" at bounding box center [498, 92] width 35 height 15
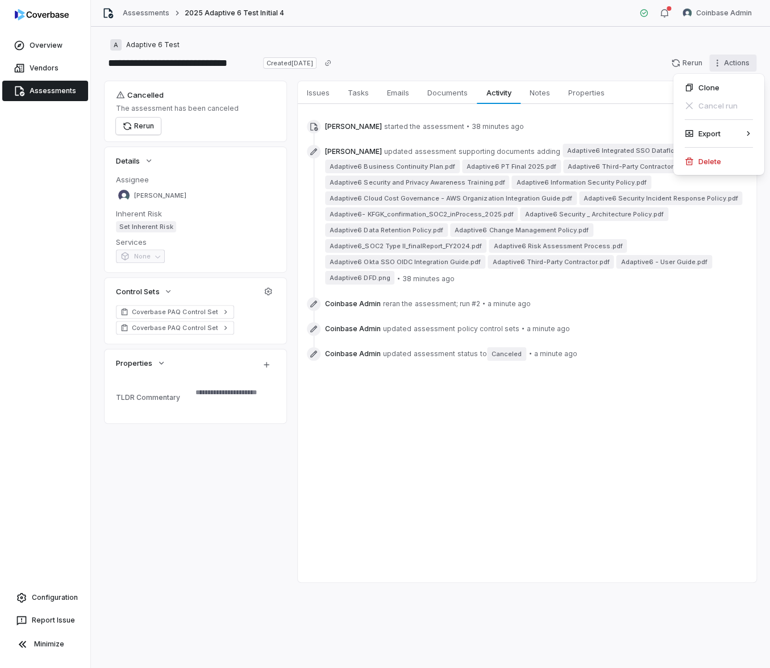
click at [728, 68] on html "**********" at bounding box center [385, 334] width 770 height 668
click at [718, 156] on div "Delete" at bounding box center [719, 161] width 82 height 18
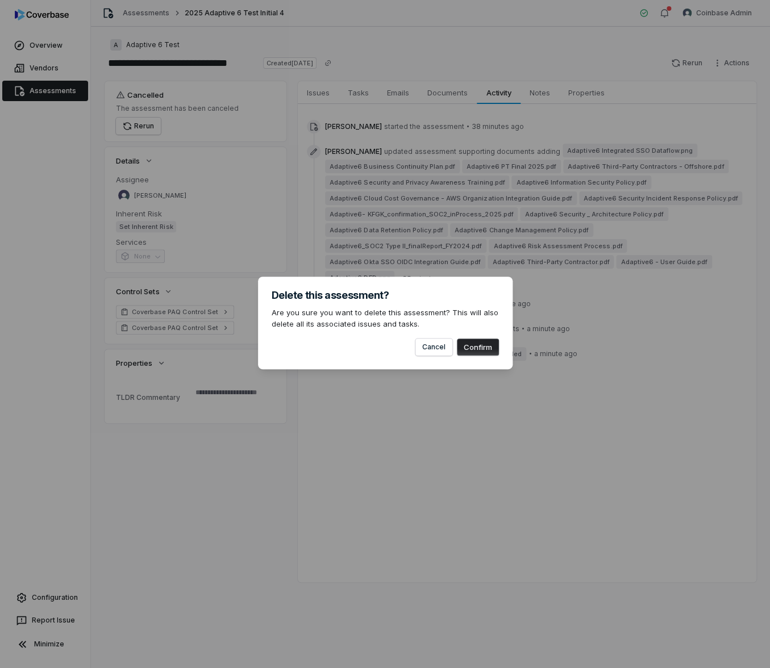
click at [473, 353] on button "Confirm" at bounding box center [478, 347] width 42 height 17
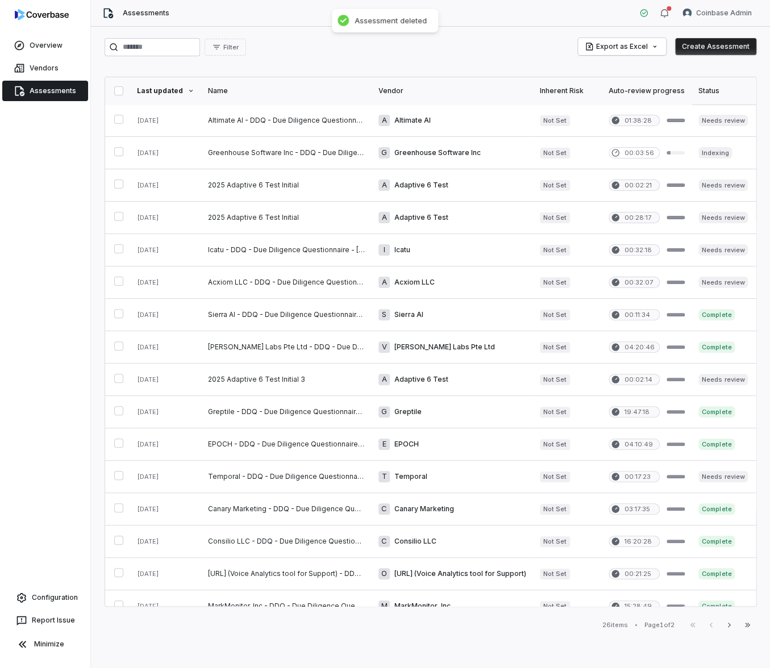
click at [706, 45] on button "Create Assessment" at bounding box center [715, 46] width 81 height 17
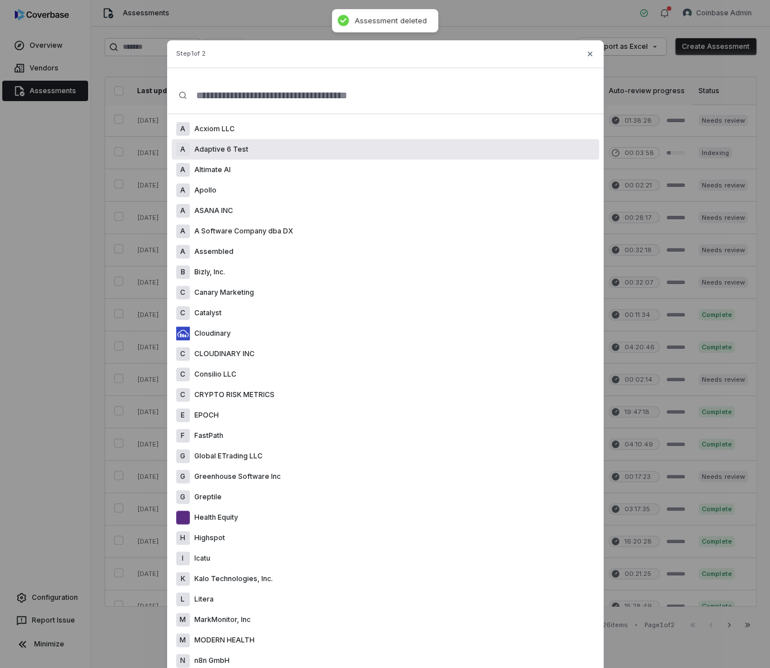
click at [241, 148] on div "A Adaptive 6 Test" at bounding box center [385, 149] width 427 height 20
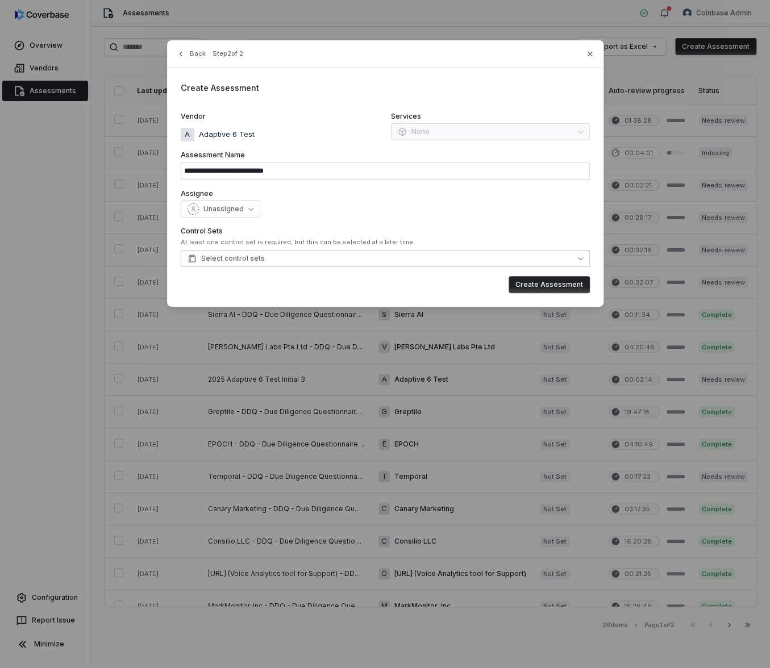
click at [243, 257] on span "Select control sets" at bounding box center [225, 258] width 77 height 9
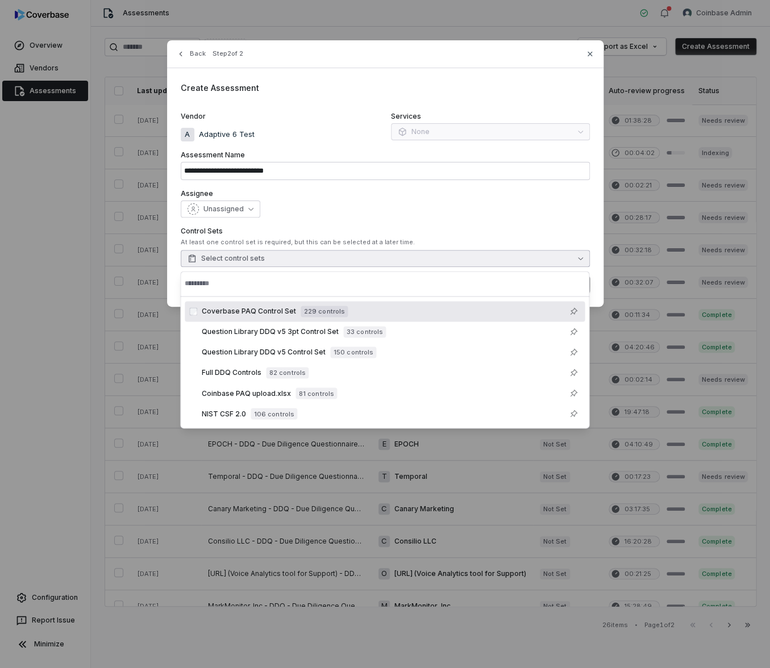
click at [264, 309] on span "Coverbase PAQ Control Set" at bounding box center [249, 311] width 94 height 9
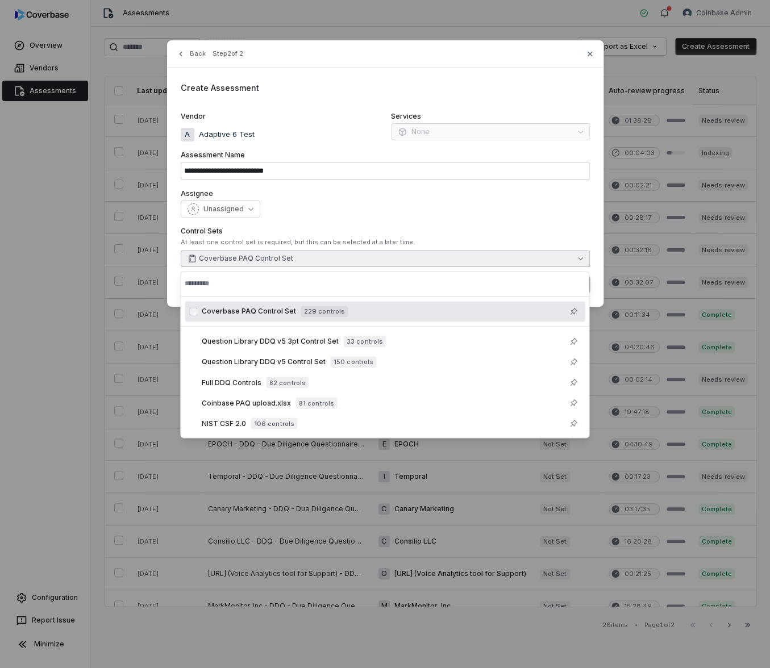
click at [362, 202] on div "Unassigned" at bounding box center [385, 209] width 409 height 17
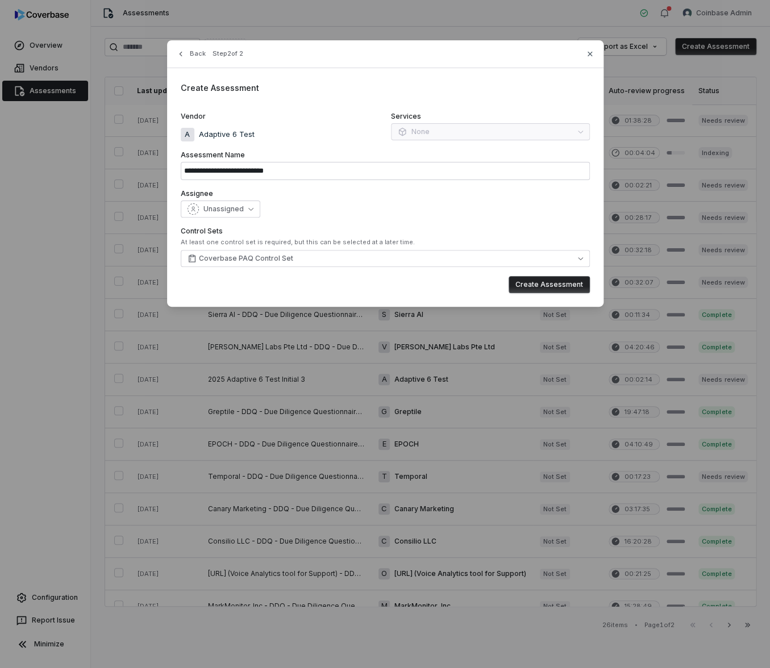
click at [585, 287] on button "Create Assessment" at bounding box center [549, 284] width 81 height 17
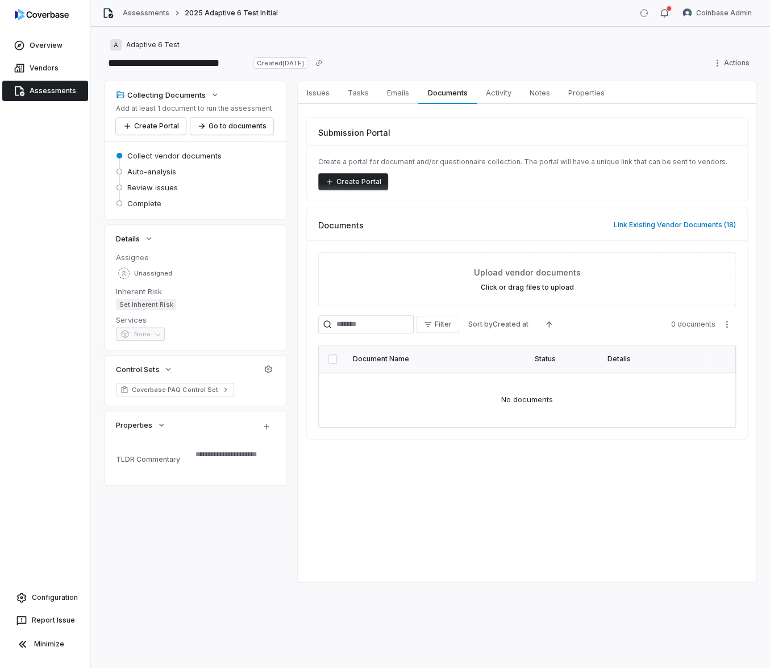
type textarea "*"
click at [667, 229] on button "Link Existing Vendor Documents ( 18 )" at bounding box center [674, 225] width 129 height 24
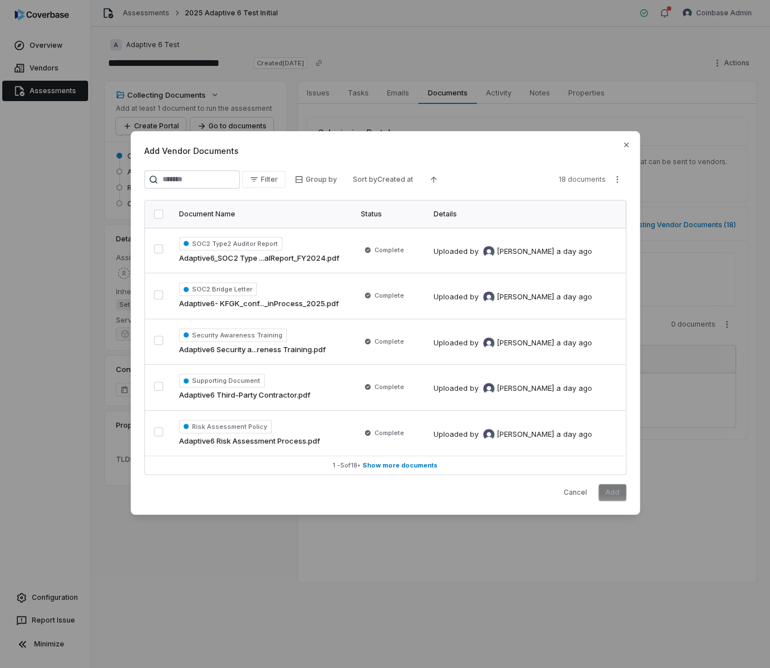
click at [157, 213] on button "button" at bounding box center [158, 214] width 9 height 9
click at [608, 487] on button "Add" at bounding box center [612, 492] width 28 height 17
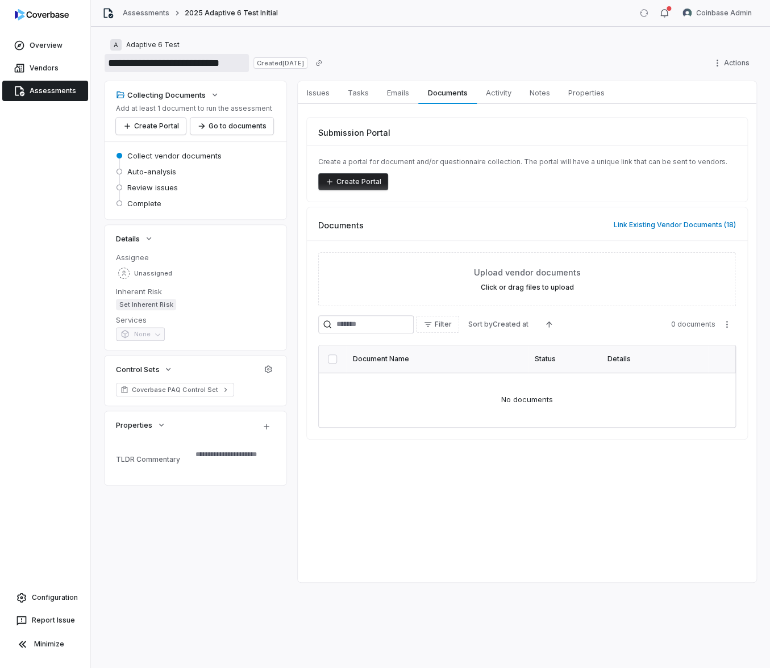
click at [216, 61] on input "**********" at bounding box center [177, 63] width 144 height 18
paste input "**"
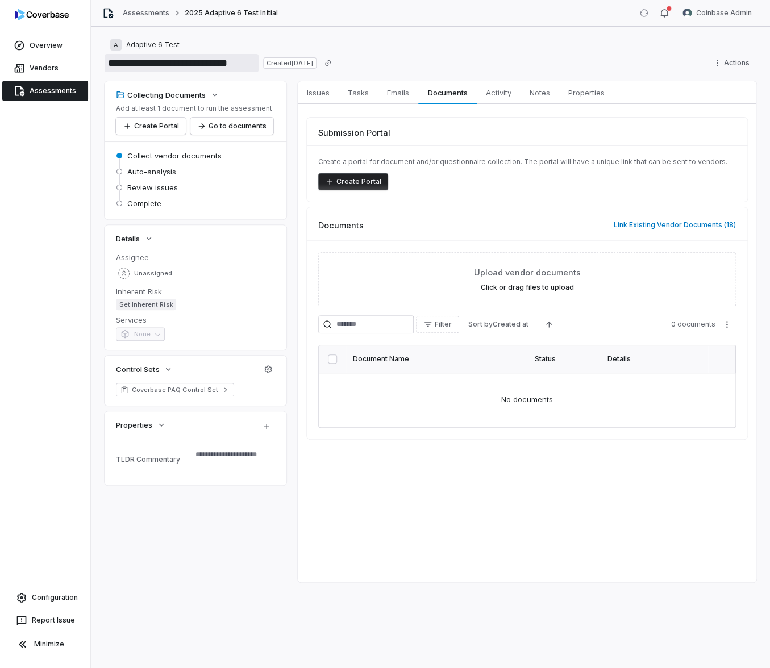
type input "**********"
click at [259, 44] on div "A Adaptive 6 Test" at bounding box center [431, 45] width 652 height 14
click at [238, 44] on div "A Adaptive 6 Test" at bounding box center [431, 45] width 652 height 14
click at [267, 26] on div "Assessments 2025 Adaptive 6 Test Initial Coinbase Admin" at bounding box center [430, 13] width 679 height 27
click at [553, 198] on div "Create a portal for document and/or questionnaire collection. The portal will h…" at bounding box center [527, 173] width 440 height 56
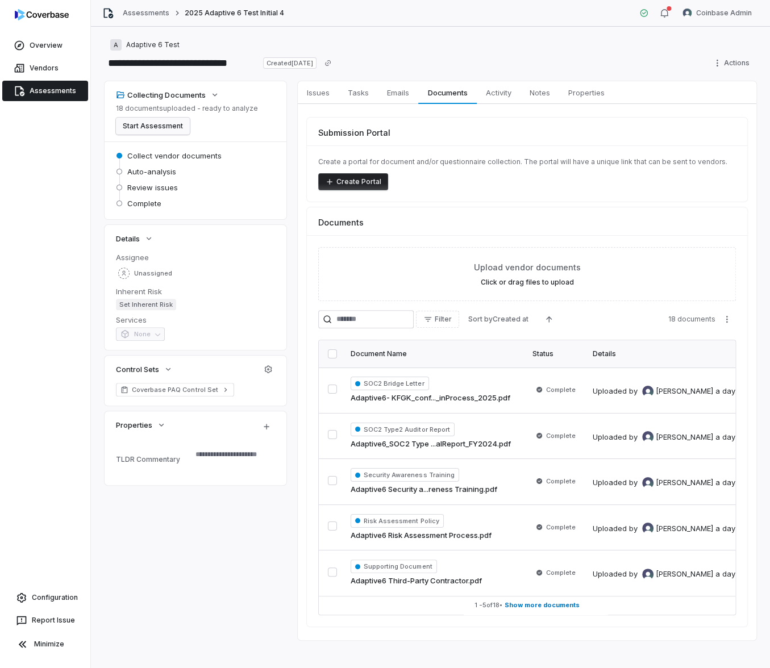
click at [169, 126] on button "Start Assessment" at bounding box center [153, 126] width 74 height 17
click at [177, 386] on span "Coverbase PAQ Control Set" at bounding box center [175, 389] width 86 height 9
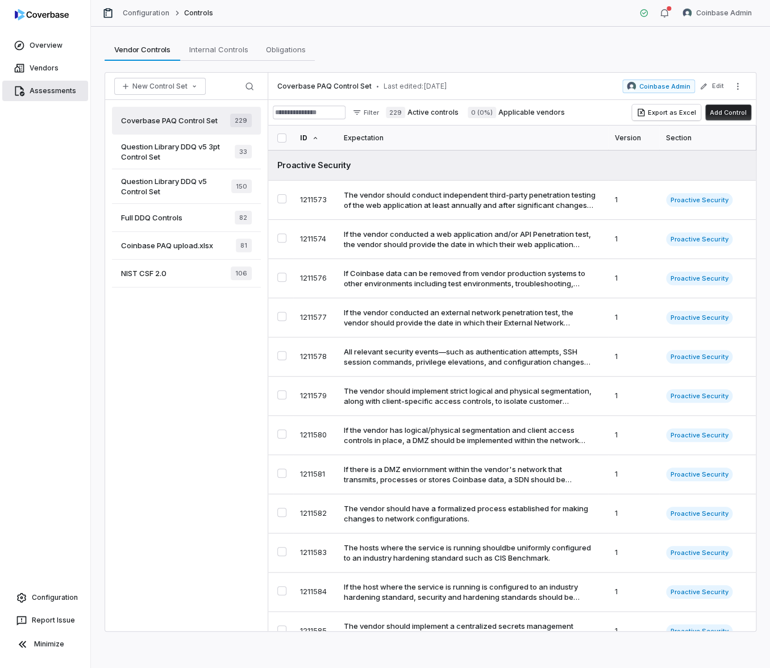
click at [48, 90] on span "Assessments" at bounding box center [53, 90] width 47 height 9
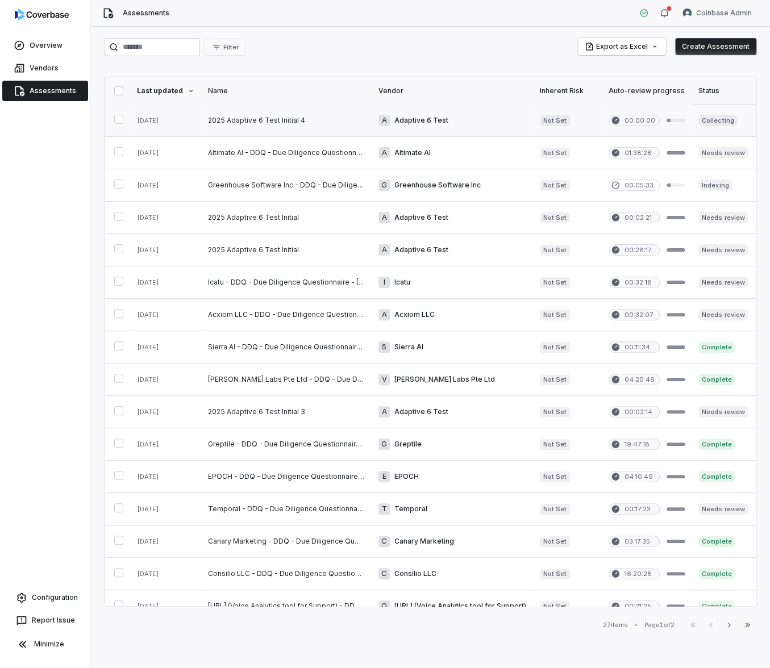
click at [249, 120] on link at bounding box center [286, 121] width 170 height 32
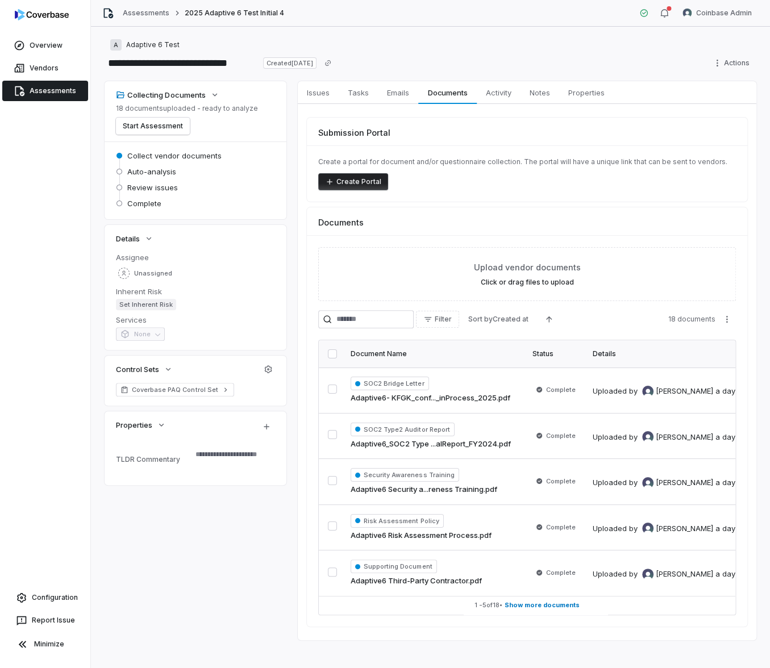
type textarea "*"
click at [181, 126] on button "Start Assessment" at bounding box center [153, 126] width 74 height 17
click at [302, 41] on div "A Adaptive 6 Test" at bounding box center [431, 45] width 652 height 14
click at [293, 37] on div "**********" at bounding box center [430, 347] width 679 height 641
click at [377, 38] on div "A Adaptive 6 Test" at bounding box center [431, 45] width 652 height 14
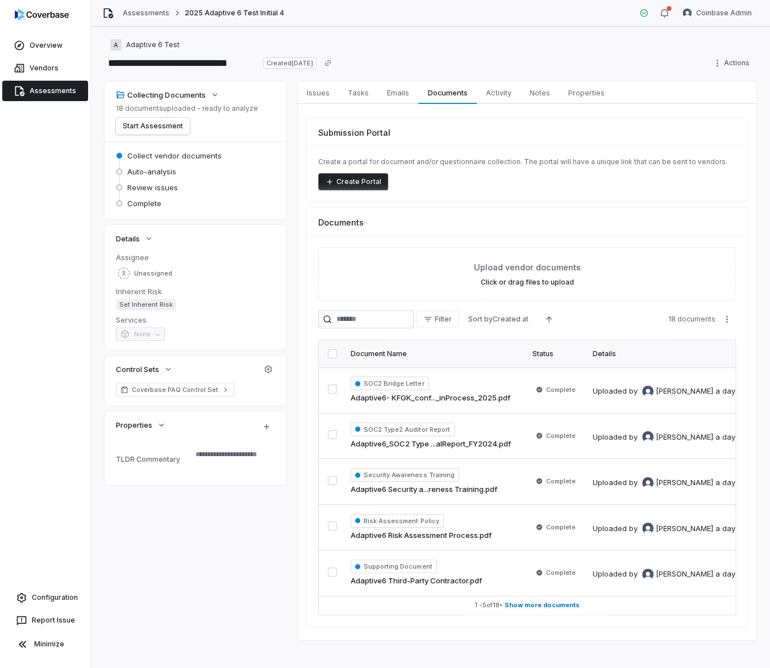
click at [472, 52] on div "**********" at bounding box center [431, 54] width 652 height 32
type textarea "*"
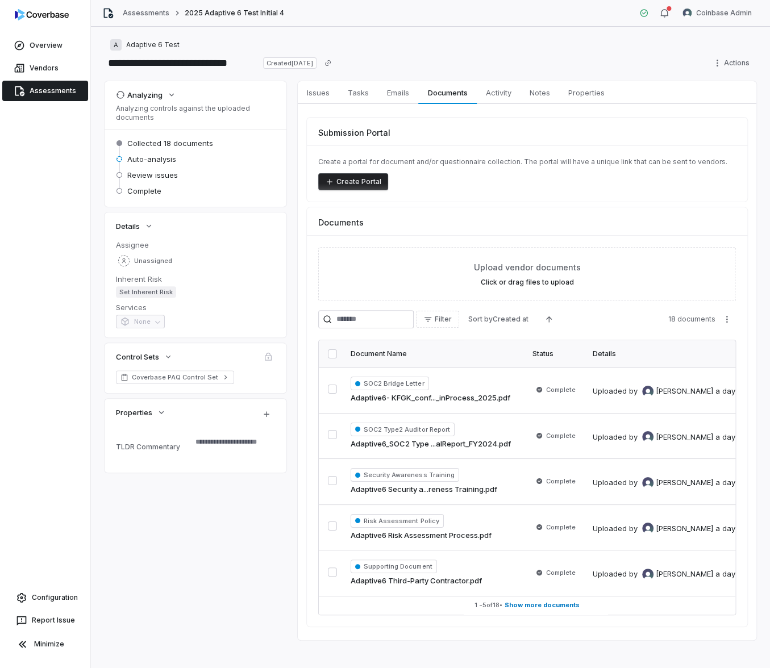
click at [293, 251] on div "Analyzing Analyzing controls against the uploaded documents Collected 18 docume…" at bounding box center [431, 360] width 652 height 559
click at [56, 67] on span "Vendors" at bounding box center [44, 68] width 29 height 9
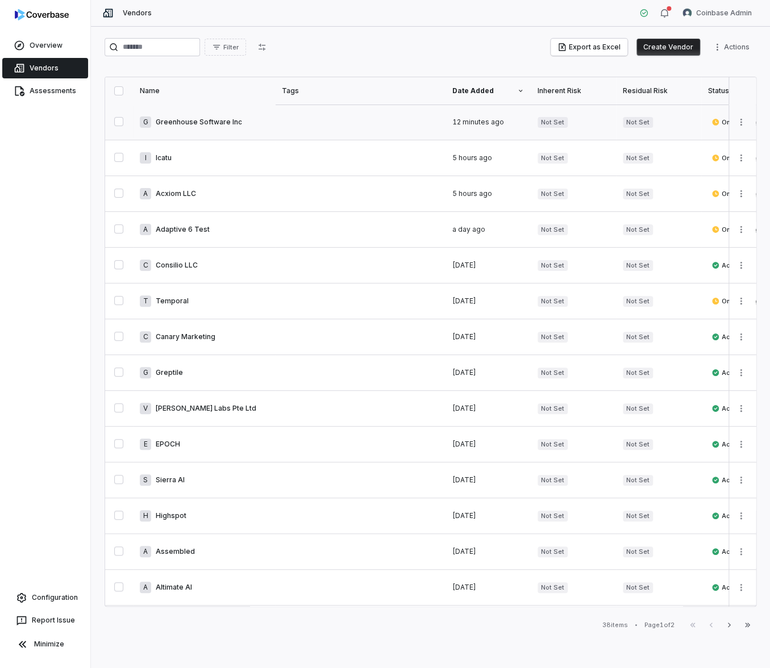
click at [184, 136] on link at bounding box center [204, 122] width 142 height 35
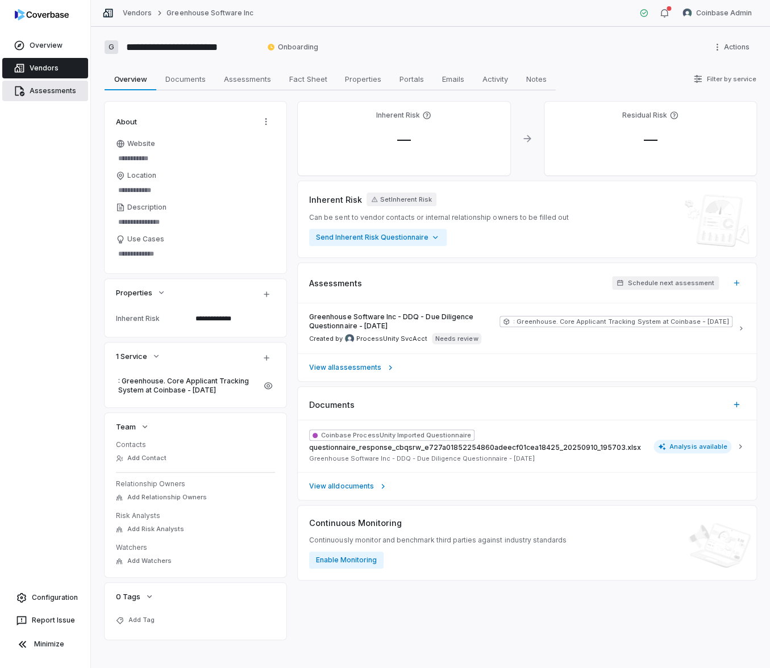
click at [55, 89] on span "Assessments" at bounding box center [53, 90] width 47 height 9
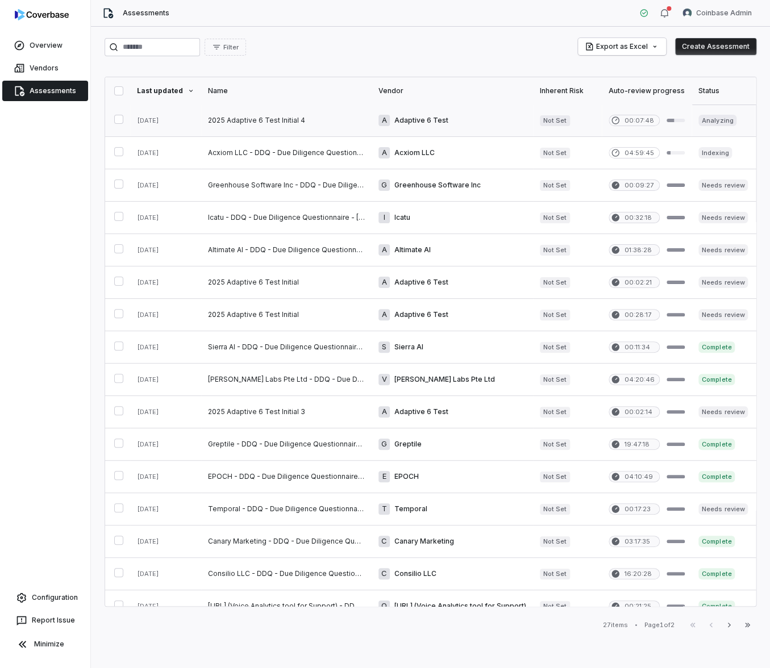
click at [272, 125] on link at bounding box center [286, 121] width 170 height 32
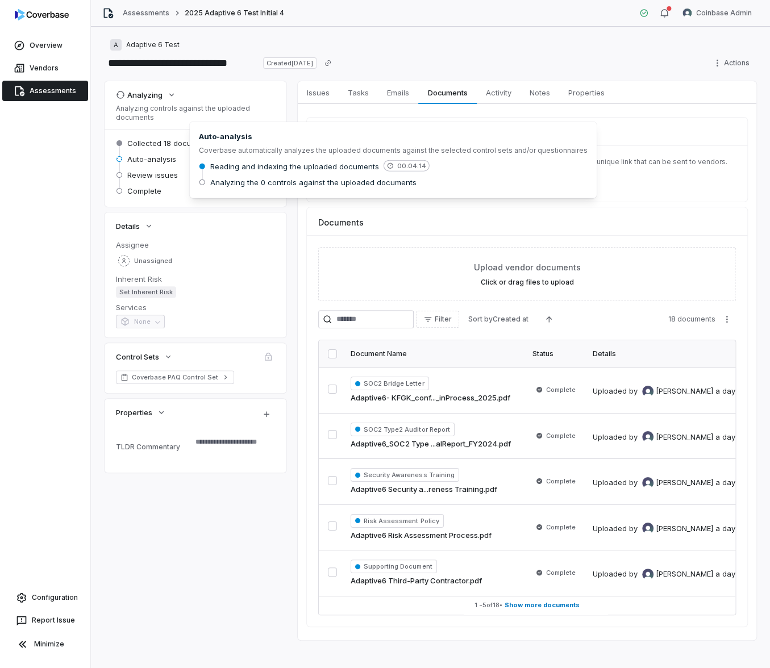
click at [155, 161] on span "Auto-analysis" at bounding box center [151, 159] width 49 height 10
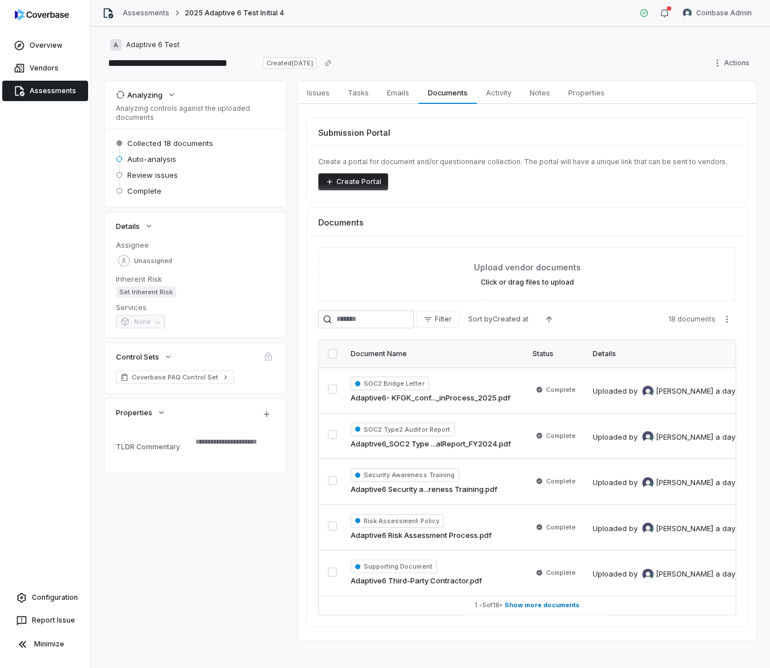
click at [215, 164] on div "Auto-analysis" at bounding box center [195, 159] width 159 height 14
click at [323, 85] on span "Issues" at bounding box center [318, 92] width 32 height 15
type textarea "*"
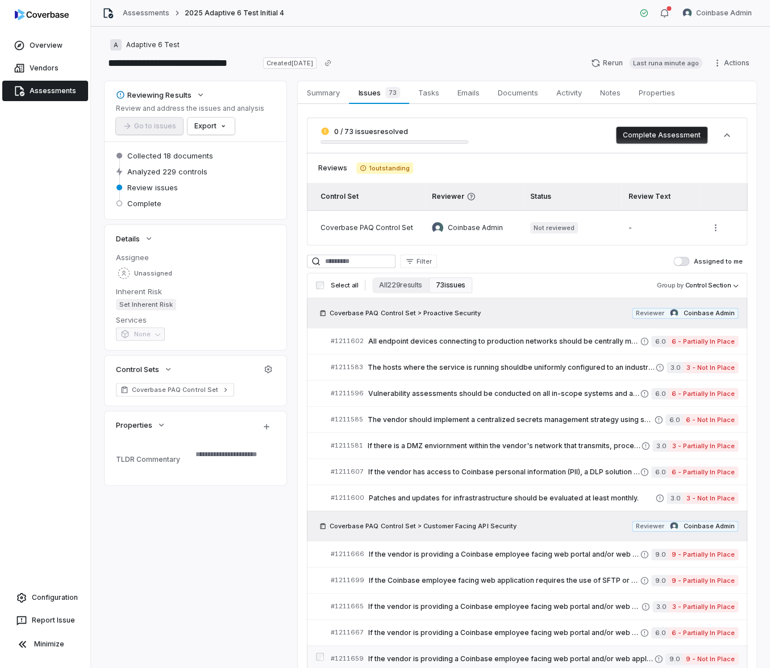
type textarea "*"
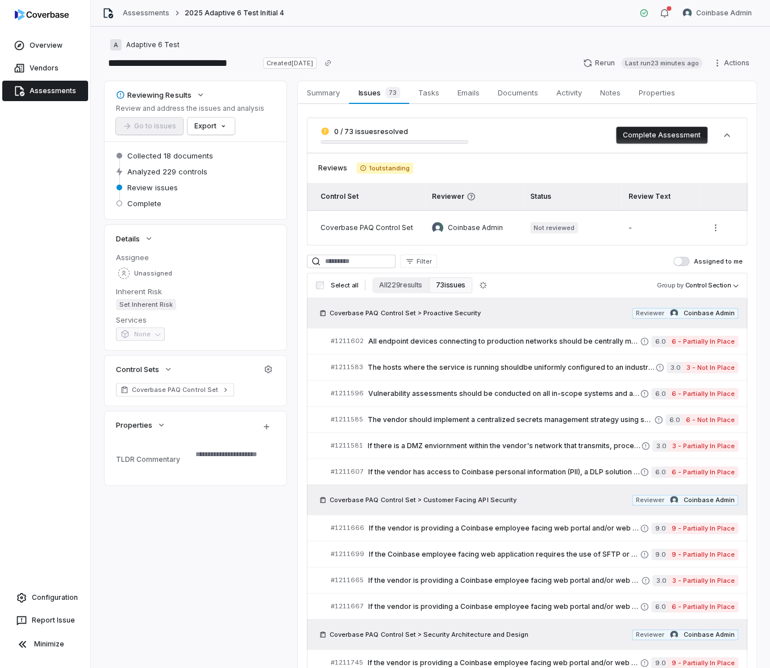
type textarea "*"
click at [40, 95] on link "Assessments" at bounding box center [45, 91] width 86 height 20
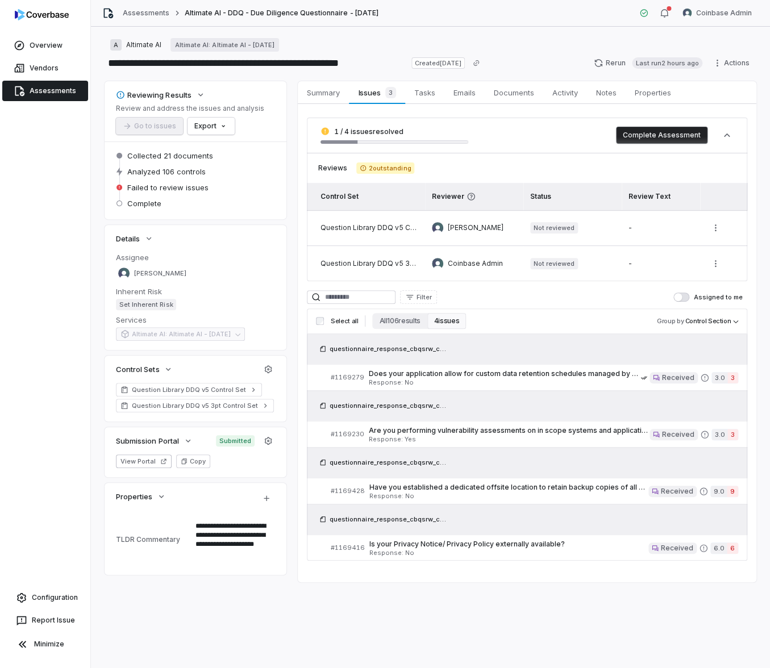
type textarea "*"
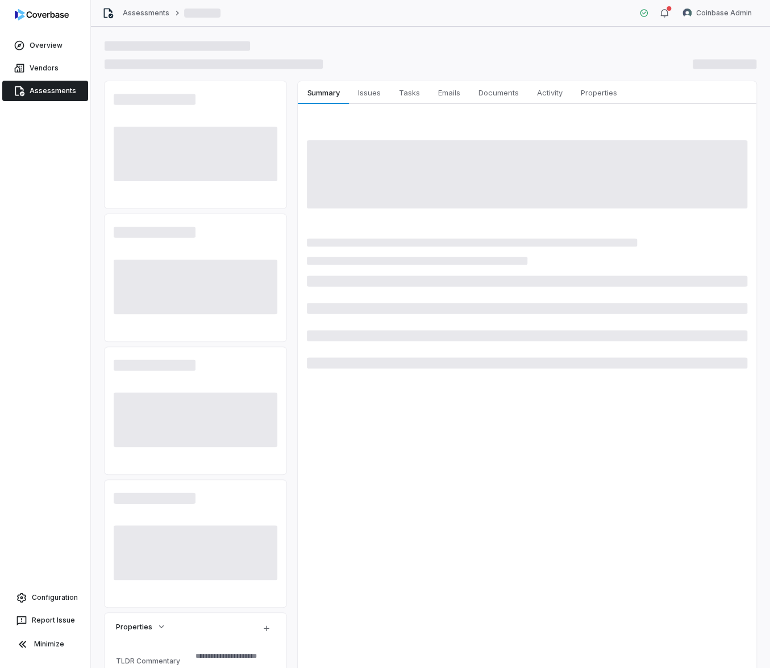
type textarea "*"
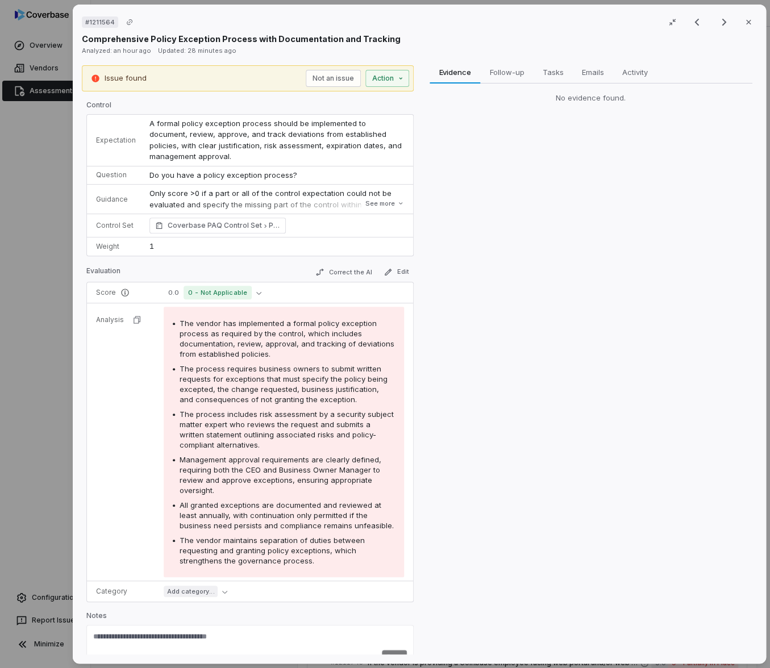
click at [484, 180] on div "Evidence Evidence Follow-up Follow-up Tasks Tasks Emails Emails Activity Activi…" at bounding box center [590, 360] width 332 height 590
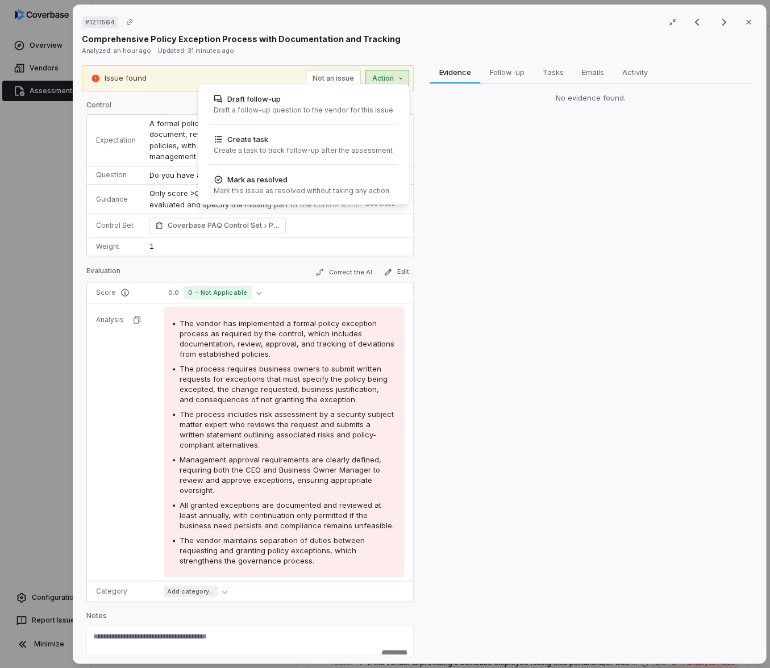
click at [374, 74] on div "# 1211564 Result 22 of 25 Close Comprehensive Policy Exception Process with Doc…" at bounding box center [385, 334] width 770 height 668
drag, startPoint x: 456, startPoint y: 148, endPoint x: 445, endPoint y: 156, distance: 13.4
click at [456, 147] on div "# 1211564 Result 22 of 25 Close Comprehensive Policy Exception Process with Doc…" at bounding box center [385, 334] width 770 height 668
click at [370, 81] on div "# 1211564 Result 22 of 25 Close Comprehensive Policy Exception Process with Doc…" at bounding box center [385, 334] width 770 height 668
click at [457, 255] on div "# 1211564 Result 22 of 25 Close Comprehensive Policy Exception Process with Doc…" at bounding box center [385, 334] width 770 height 668
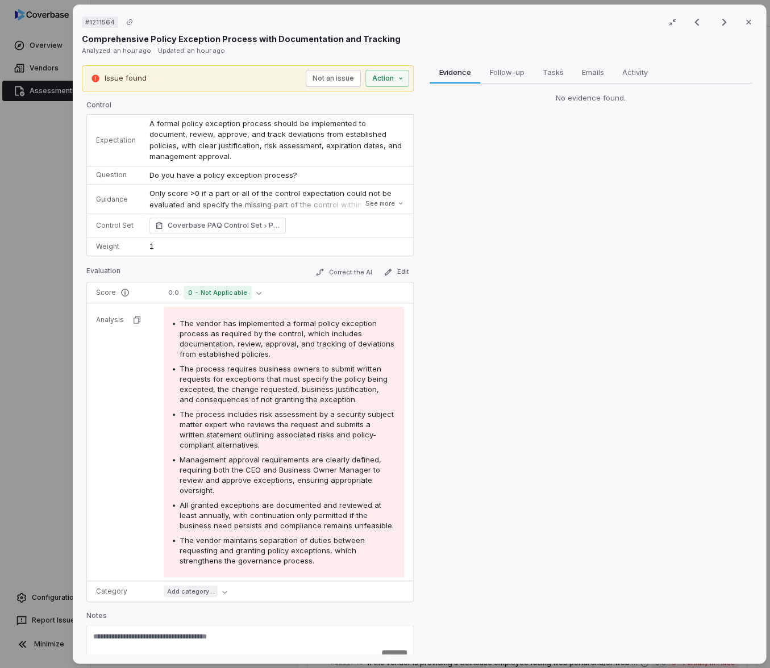
type textarea "*"
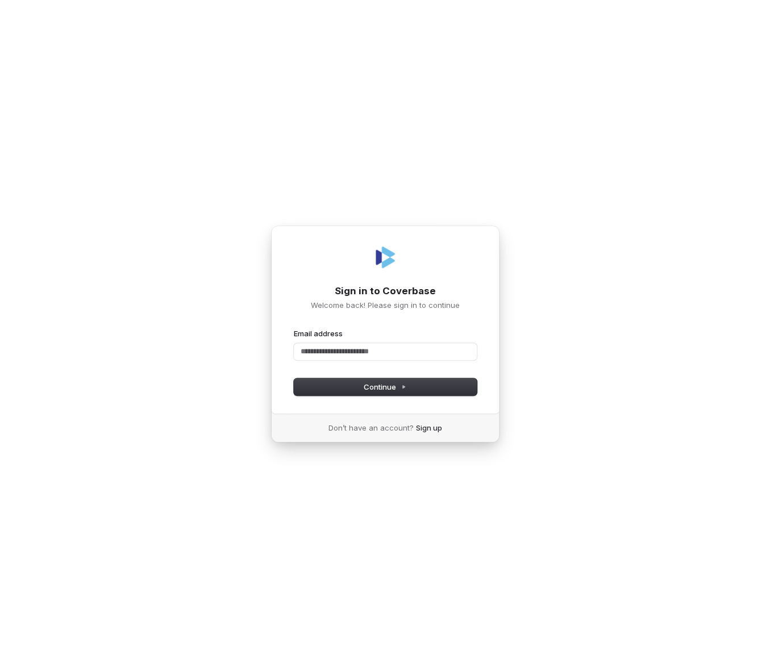
click at [253, 495] on div "Sign in to Coverbase Welcome back! Please sign in to continue Email address Pas…" at bounding box center [385, 334] width 770 height 668
